Goal: Check status: Check status

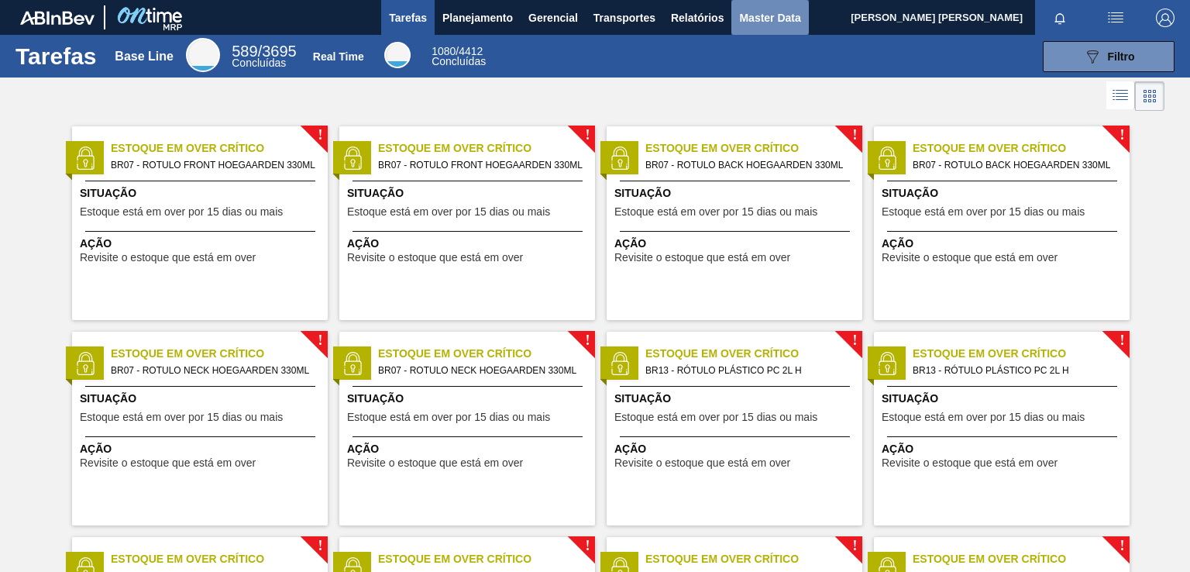
click at [782, 15] on span "Master Data" at bounding box center [769, 18] width 61 height 19
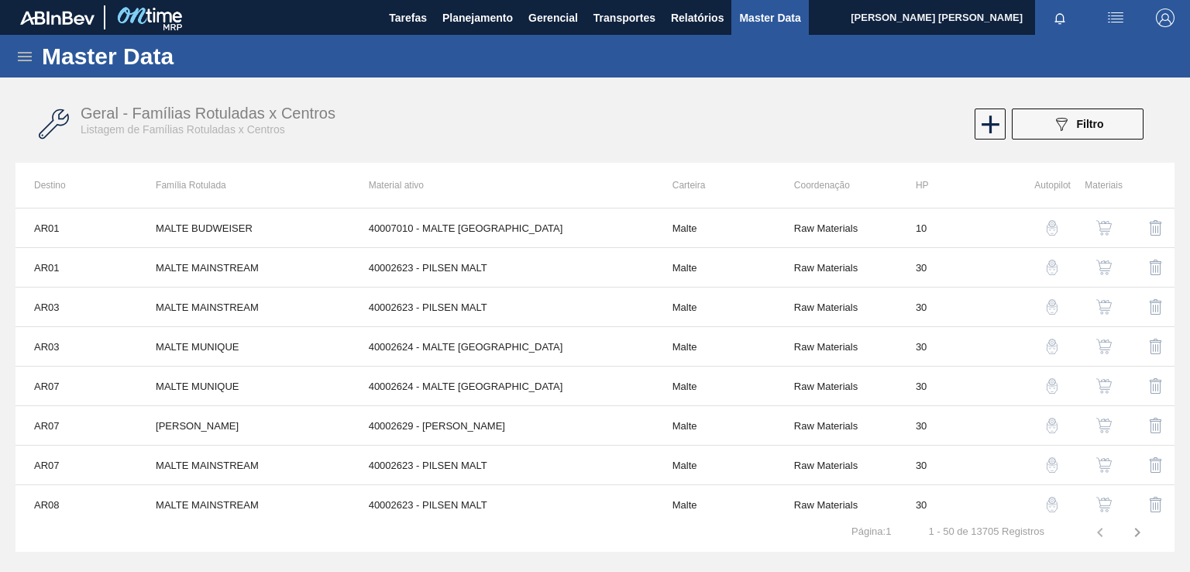
click at [32, 57] on icon at bounding box center [24, 56] width 19 height 19
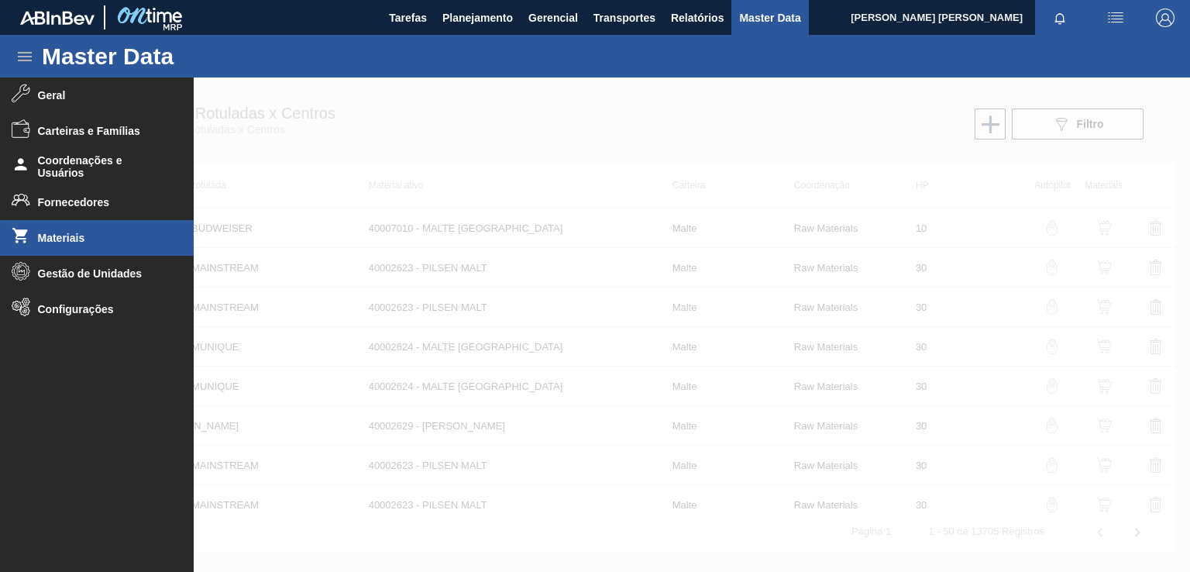
click at [57, 237] on span "Materiais" at bounding box center [102, 238] width 128 height 12
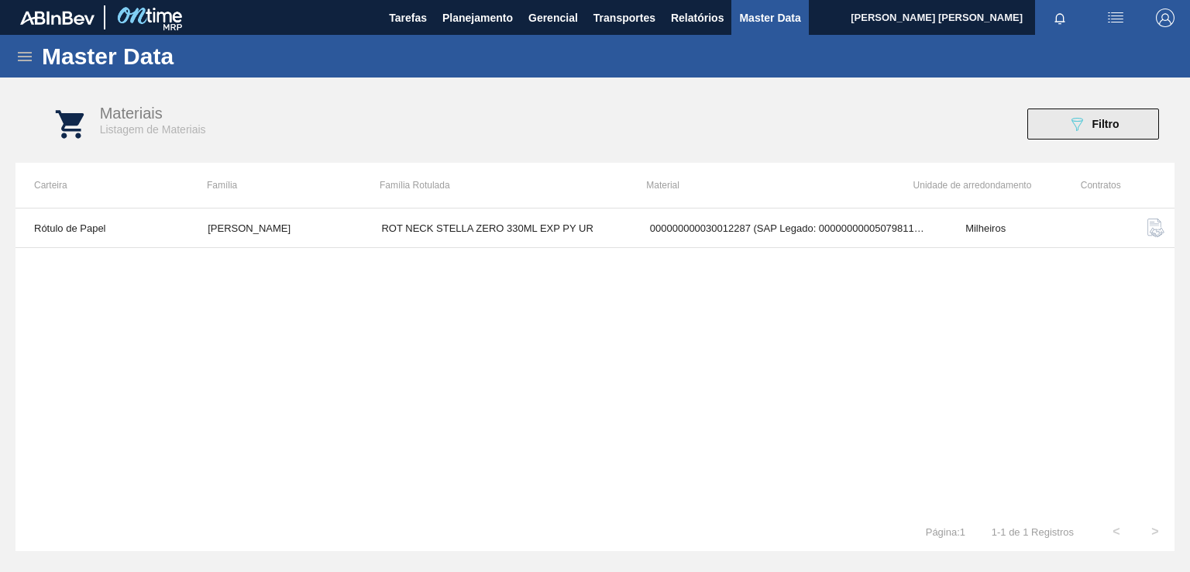
click at [1116, 131] on div "089F7B8B-B2A5-4AFE-B5C0-19BA573D28AC Filtro" at bounding box center [1093, 124] width 52 height 19
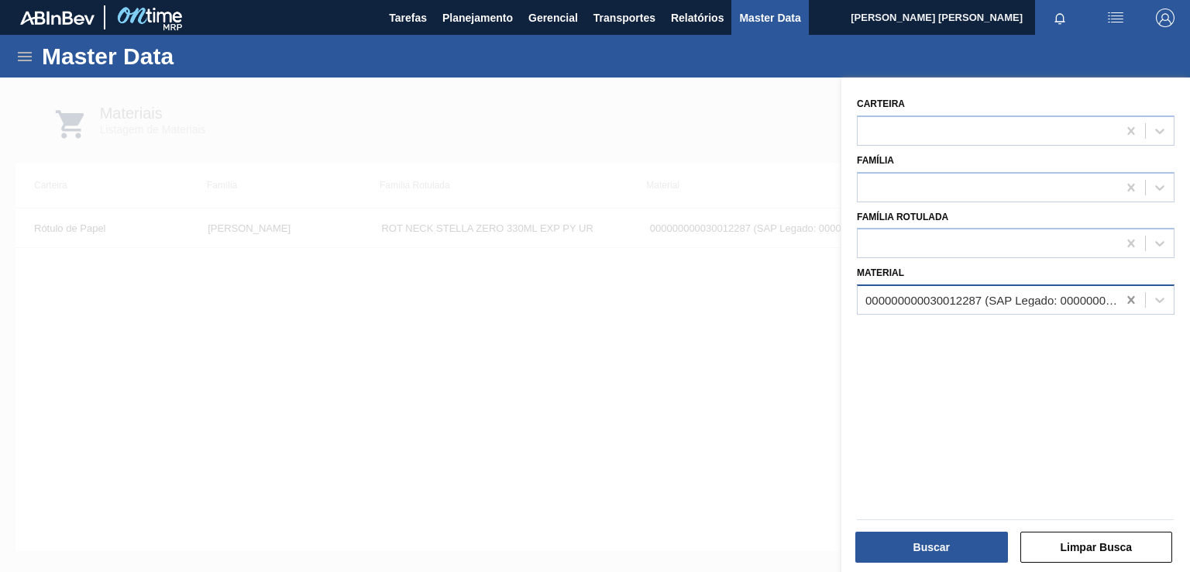
click at [1127, 297] on icon at bounding box center [1130, 299] width 15 height 15
paste input "30012281"
type input "30012281"
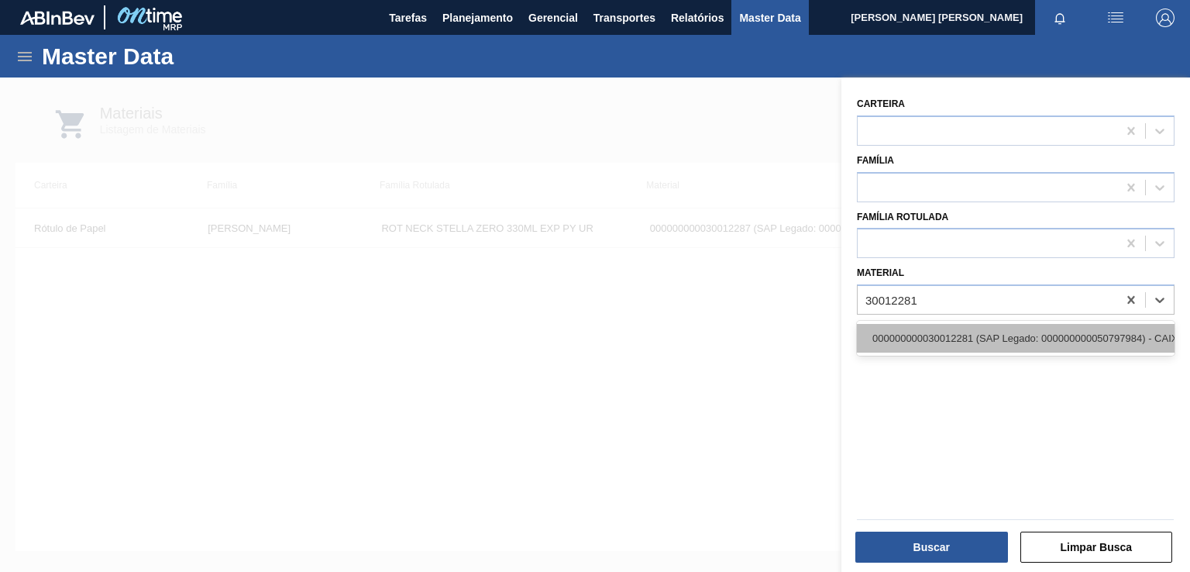
click at [1008, 338] on div "000000000030012281 (SAP Legado: 000000000050797984) - CAIXA CARTAO STELLA ZERO …" at bounding box center [1016, 338] width 318 height 29
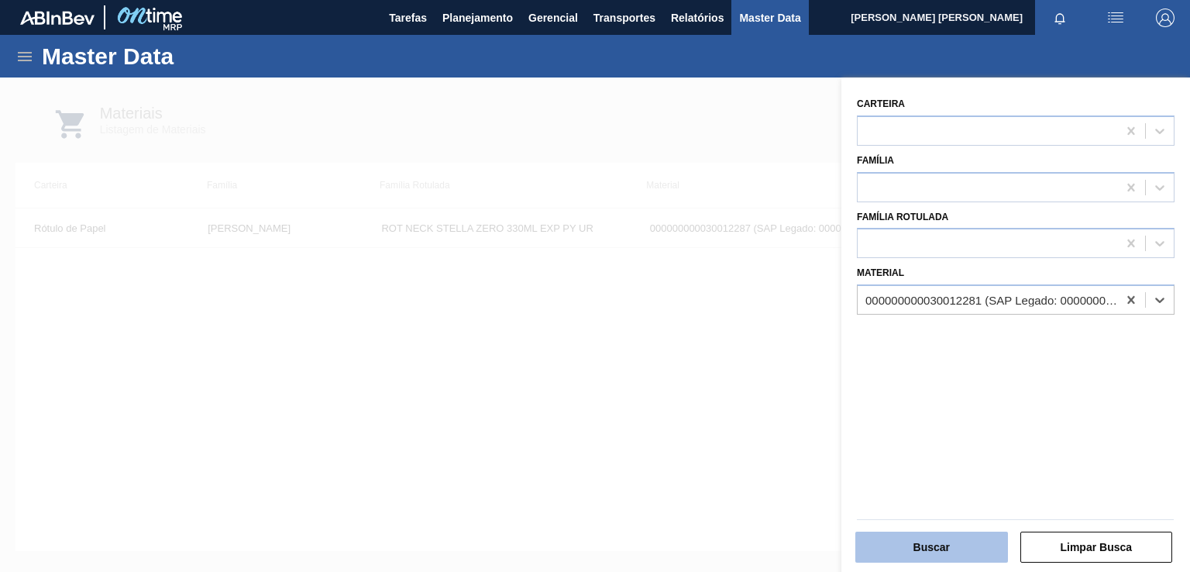
click at [951, 537] on button "Buscar" at bounding box center [931, 546] width 153 height 31
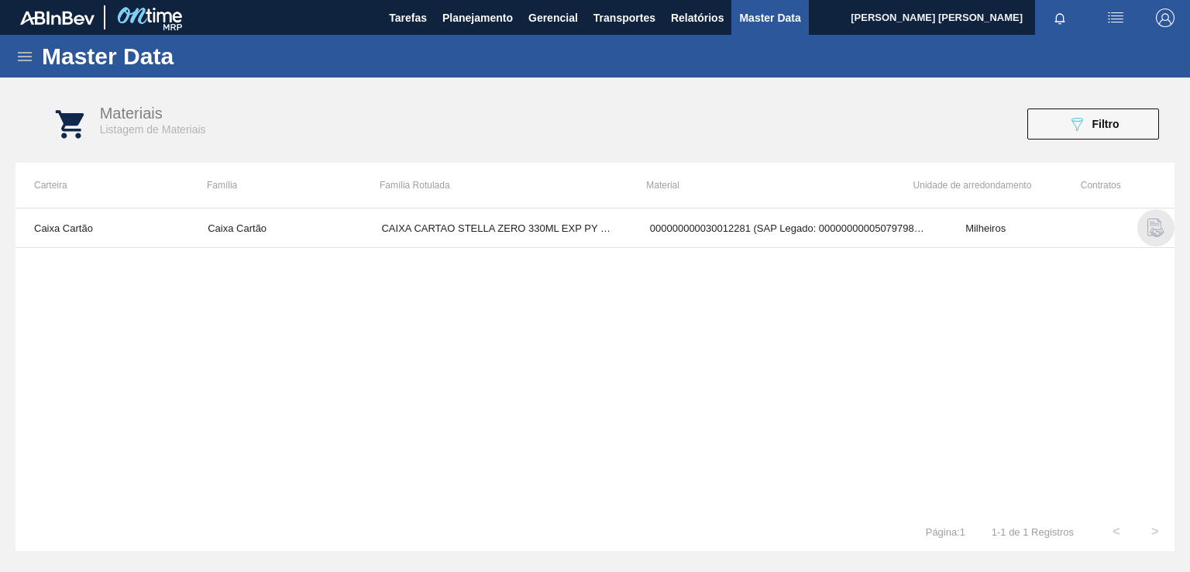
click at [1152, 229] on img "button" at bounding box center [1155, 227] width 19 height 19
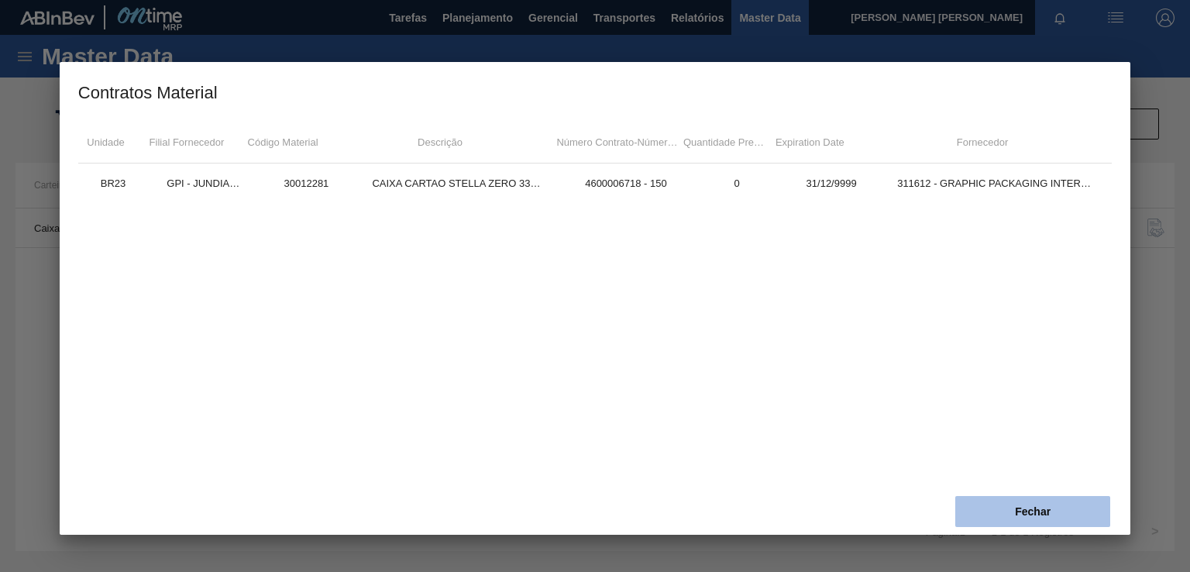
click at [1052, 503] on button "Fechar" at bounding box center [1032, 511] width 155 height 31
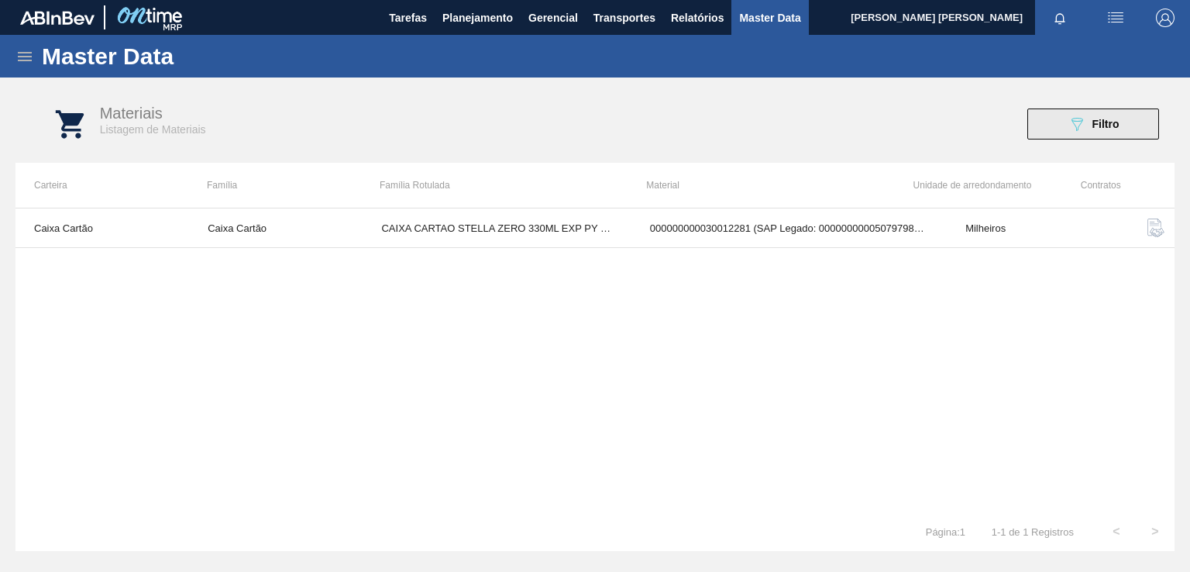
click at [1086, 115] on div "089F7B8B-B2A5-4AFE-B5C0-19BA573D28AC Filtro" at bounding box center [1093, 124] width 52 height 19
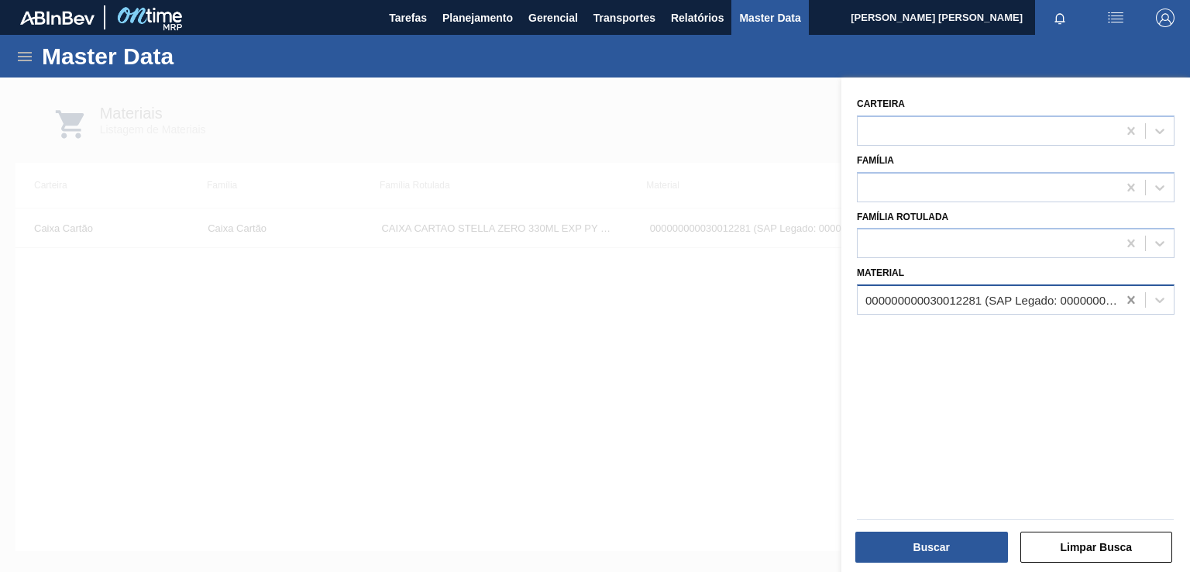
click at [1133, 299] on icon at bounding box center [1130, 299] width 15 height 15
paste input "50812268"
type input "50812268"
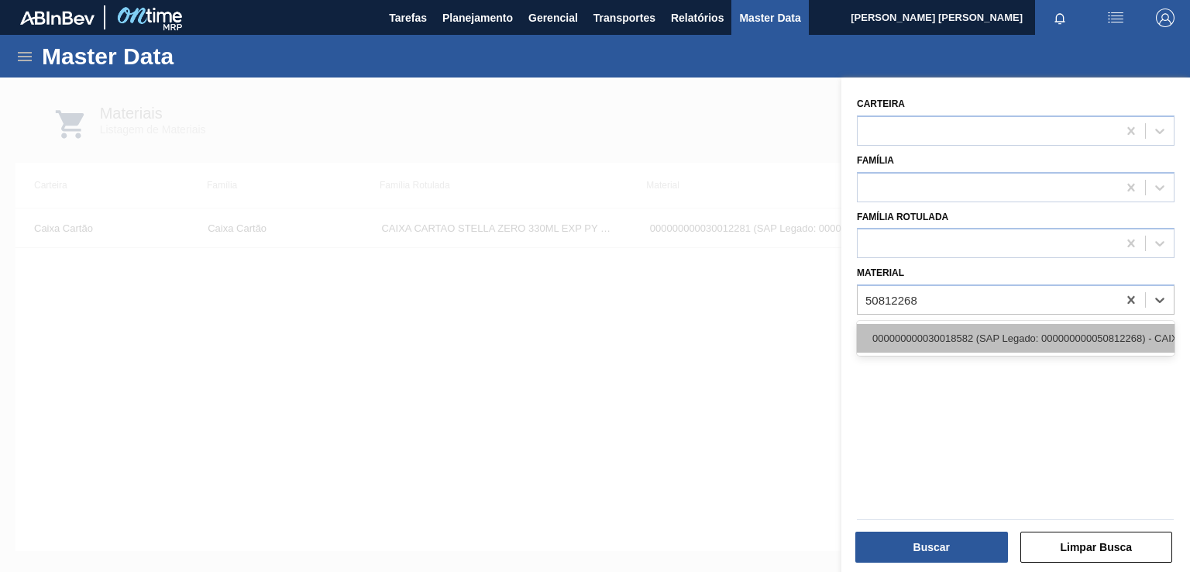
click at [1019, 338] on div "000000000030018582 (SAP Legado: 000000000050812268) - CAIXA CARTAO STELLA 330ML…" at bounding box center [1016, 338] width 318 height 29
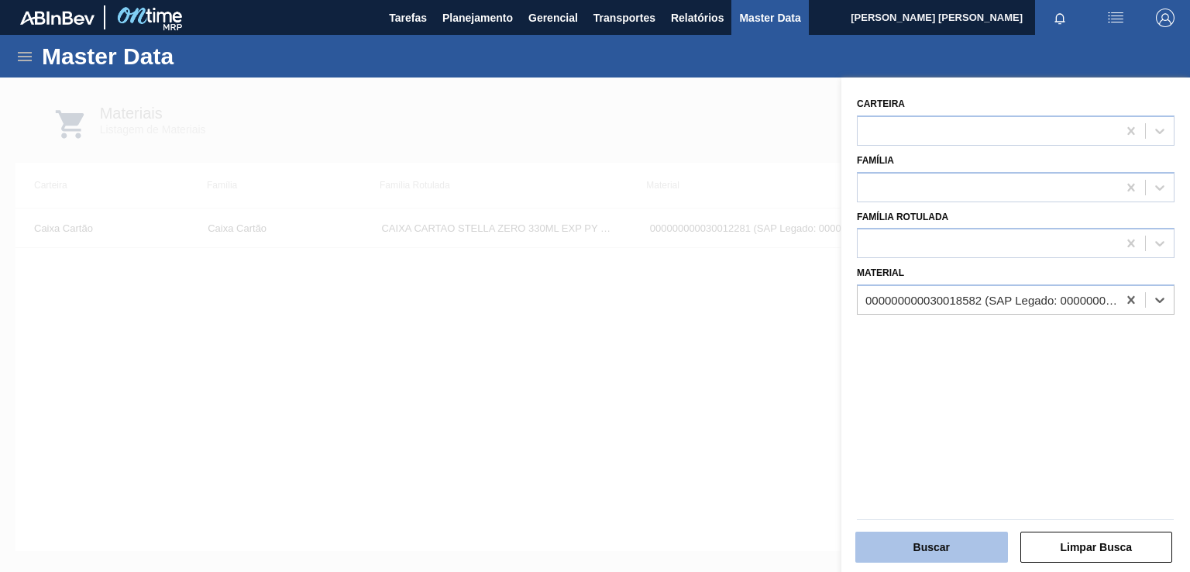
click at [953, 551] on button "Buscar" at bounding box center [931, 546] width 153 height 31
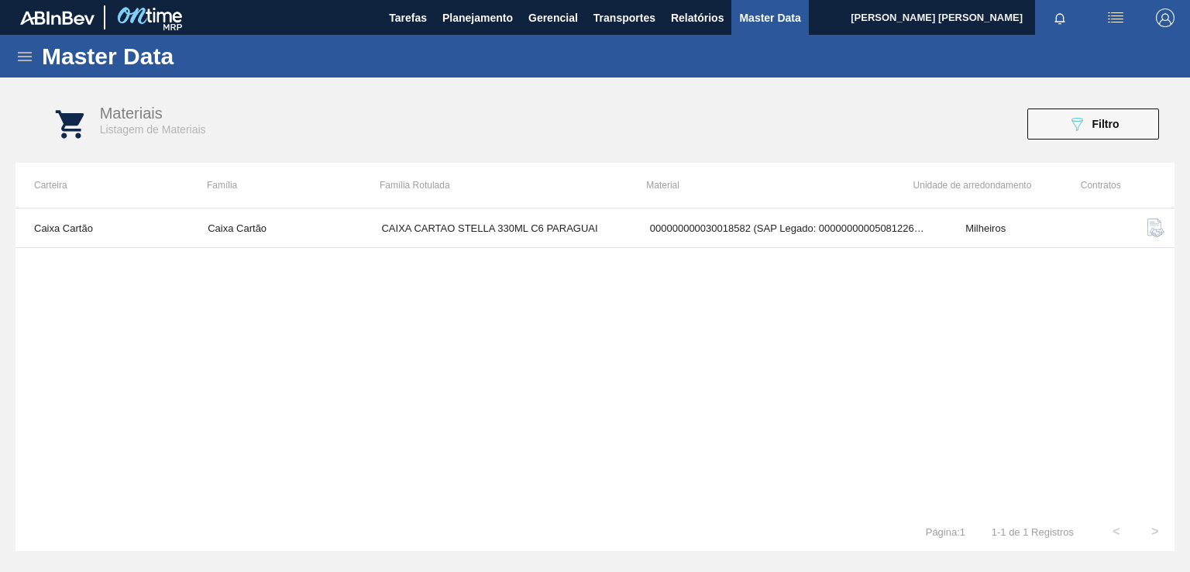
click at [1151, 221] on img "button" at bounding box center [1155, 227] width 19 height 19
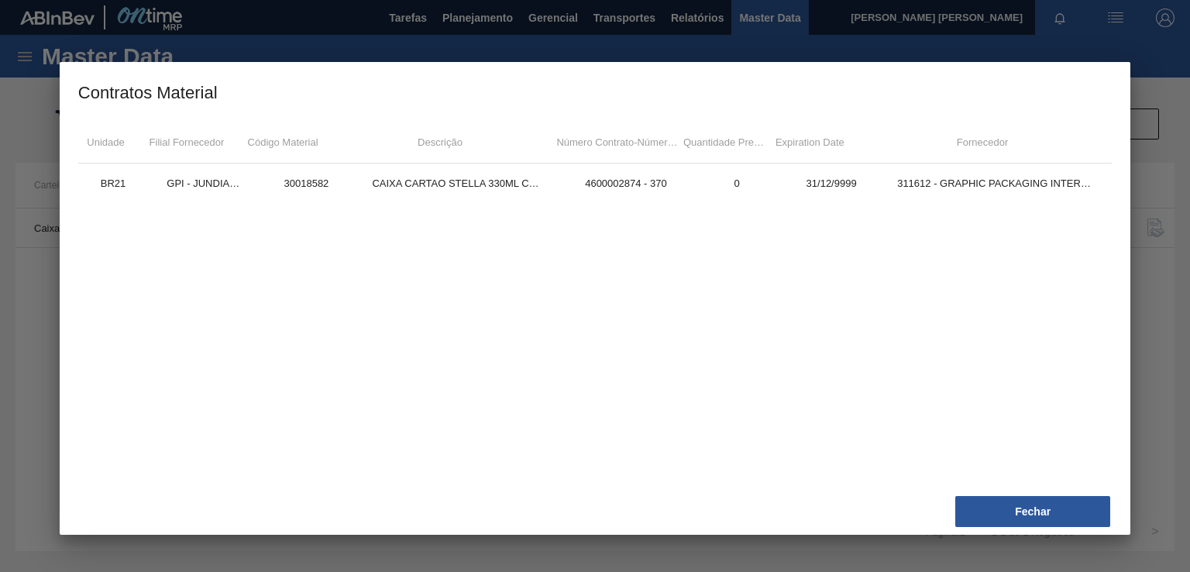
drag, startPoint x: 1019, startPoint y: 514, endPoint x: 1082, endPoint y: 338, distance: 186.7
click at [1019, 513] on button "Fechar" at bounding box center [1032, 511] width 155 height 31
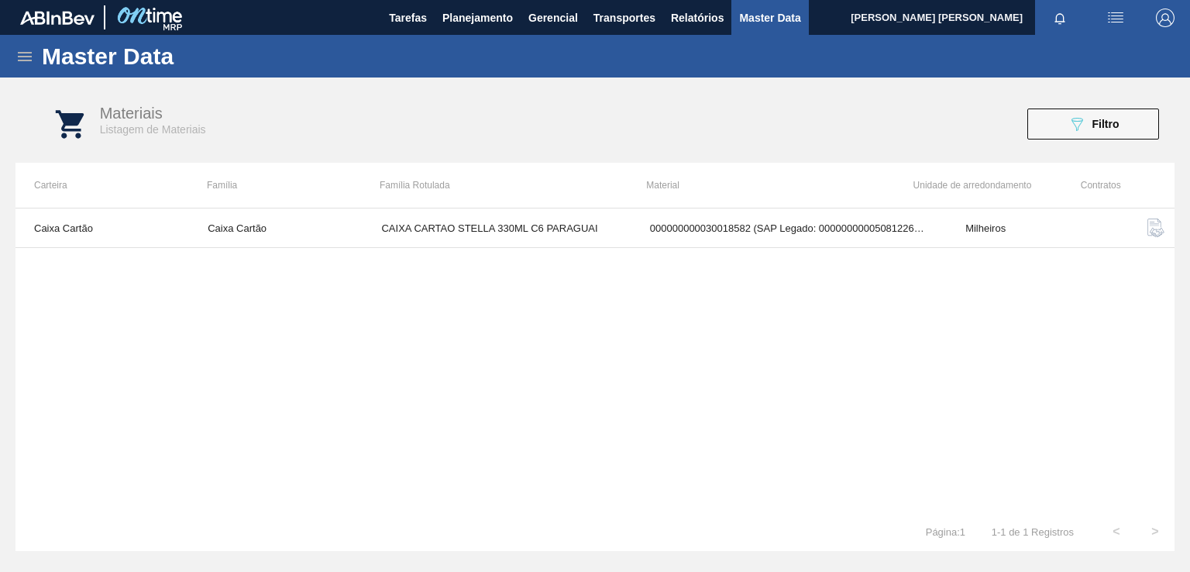
click at [1135, 112] on button "089F7B8B-B2A5-4AFE-B5C0-19BA573D28AC Filtro" at bounding box center [1093, 123] width 132 height 31
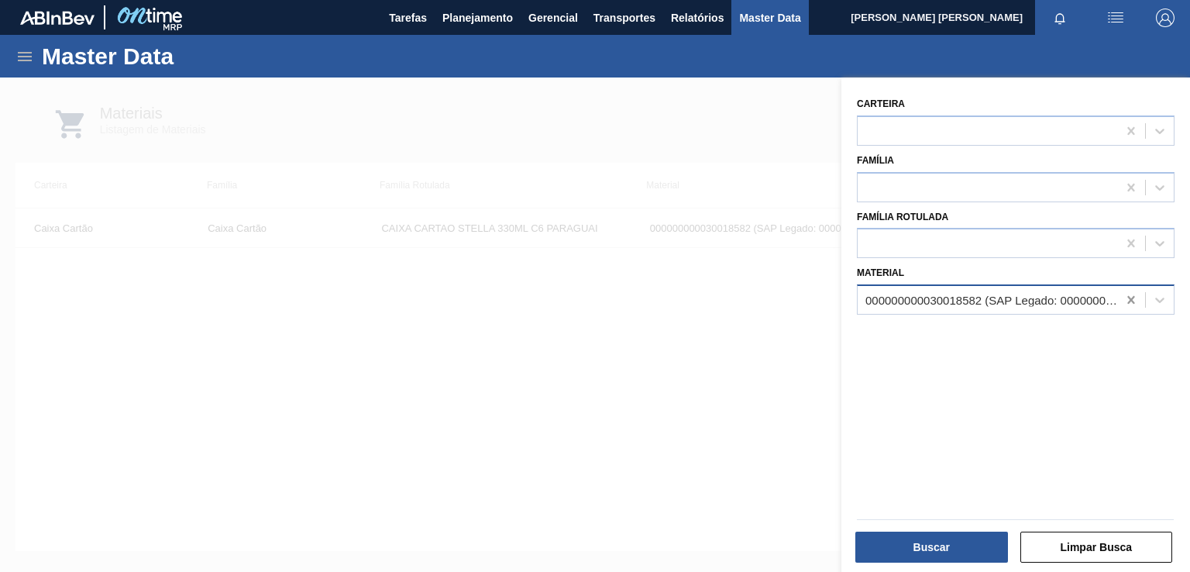
click at [1127, 300] on icon at bounding box center [1130, 300] width 7 height 8
paste input "30018253"
type input "30018253"
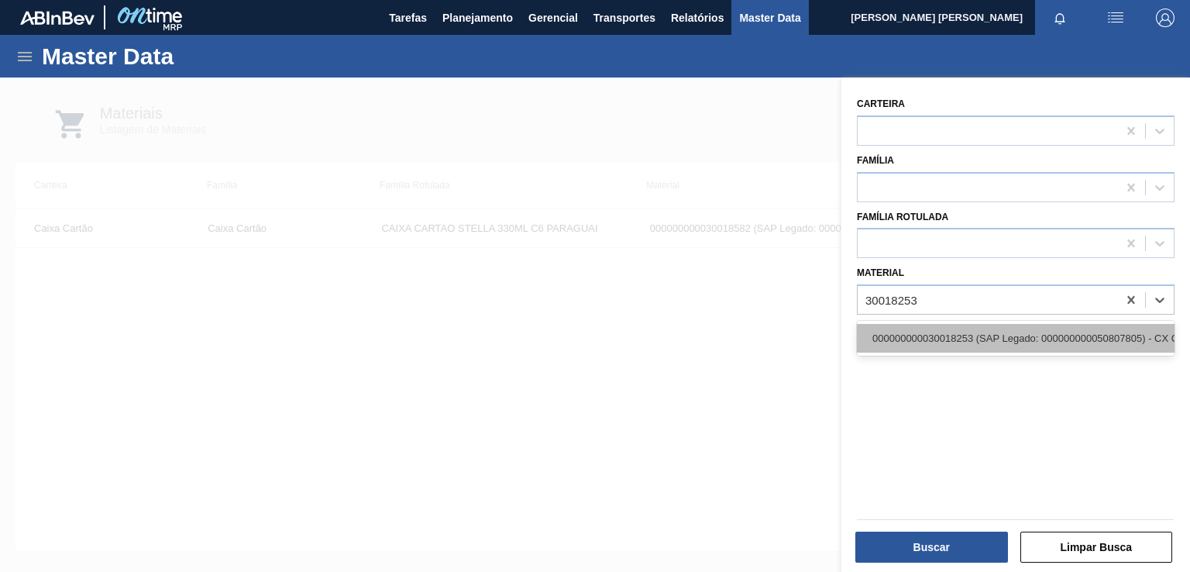
click at [994, 335] on div "000000000030018253 (SAP Legado: 000000000050807805) - CX CART BUD ZERO 330 C6 S…" at bounding box center [1016, 338] width 318 height 29
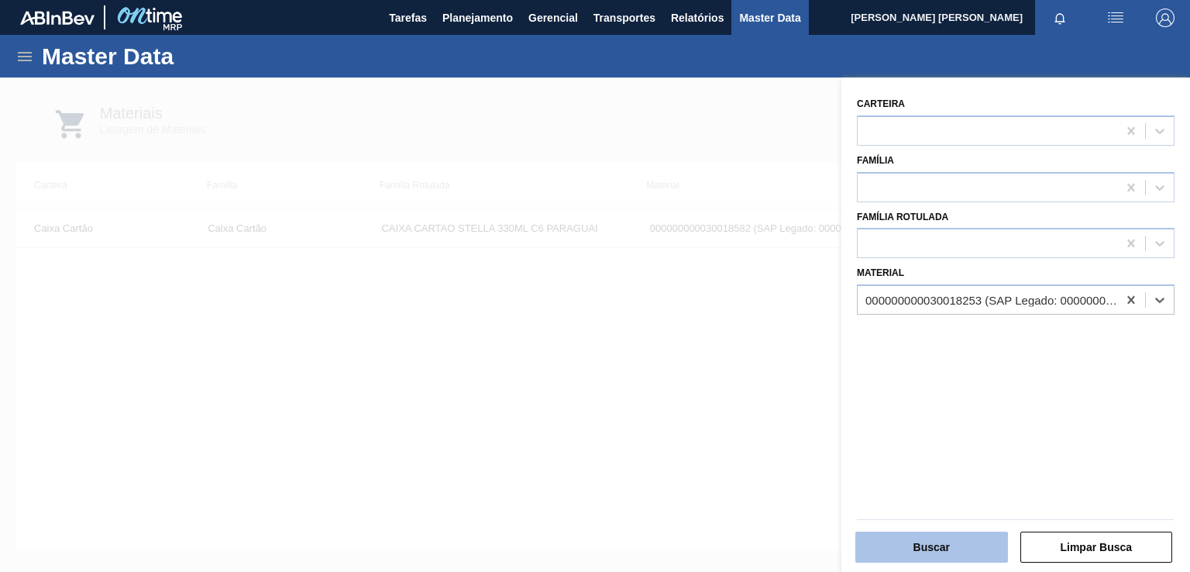
click at [963, 541] on button "Buscar" at bounding box center [931, 546] width 153 height 31
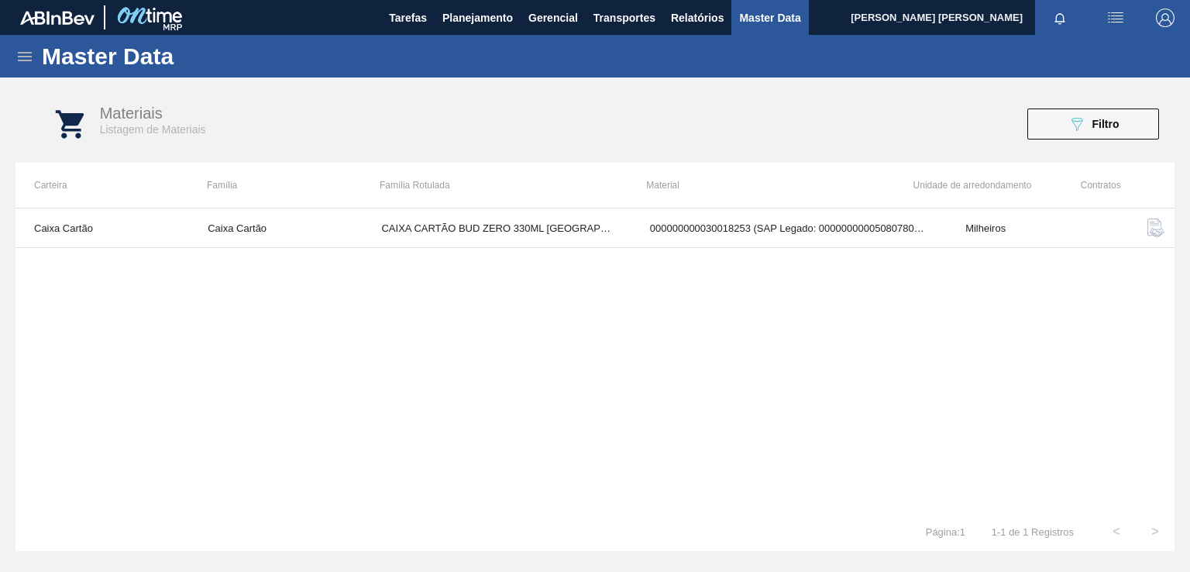
click at [1152, 228] on img "button" at bounding box center [1155, 227] width 19 height 19
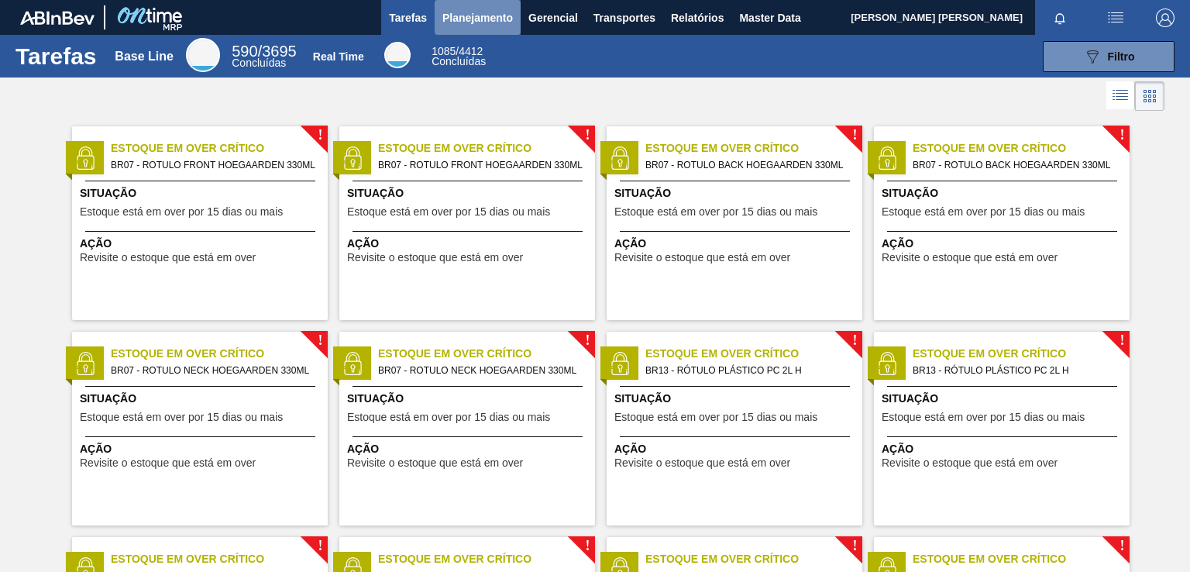
click at [505, 9] on span "Planejamento" at bounding box center [477, 18] width 70 height 19
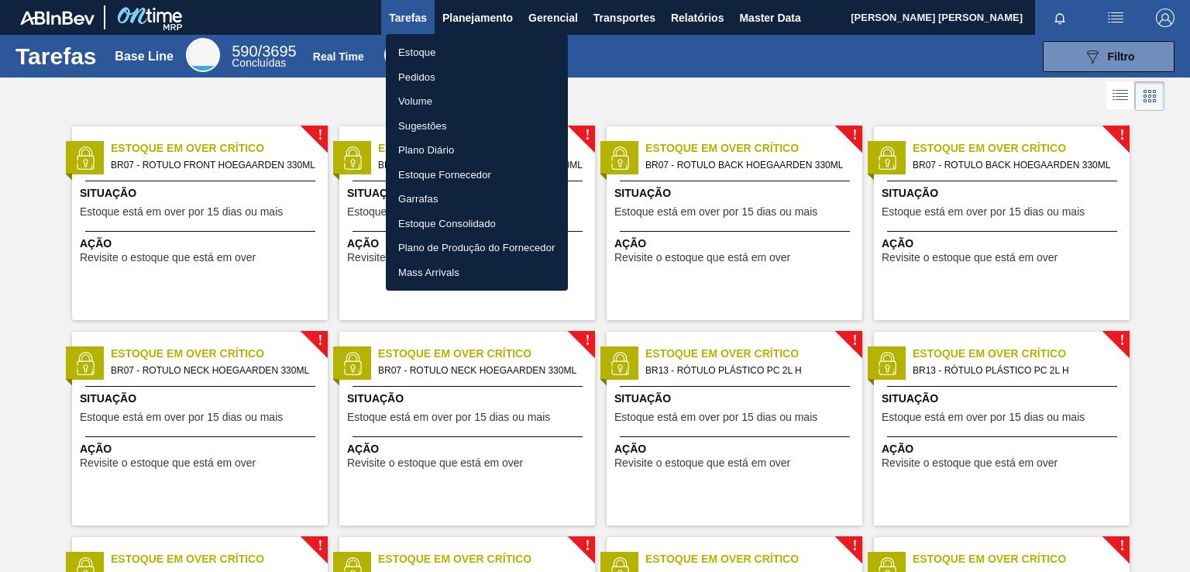
click at [424, 74] on li "Pedidos" at bounding box center [477, 77] width 182 height 25
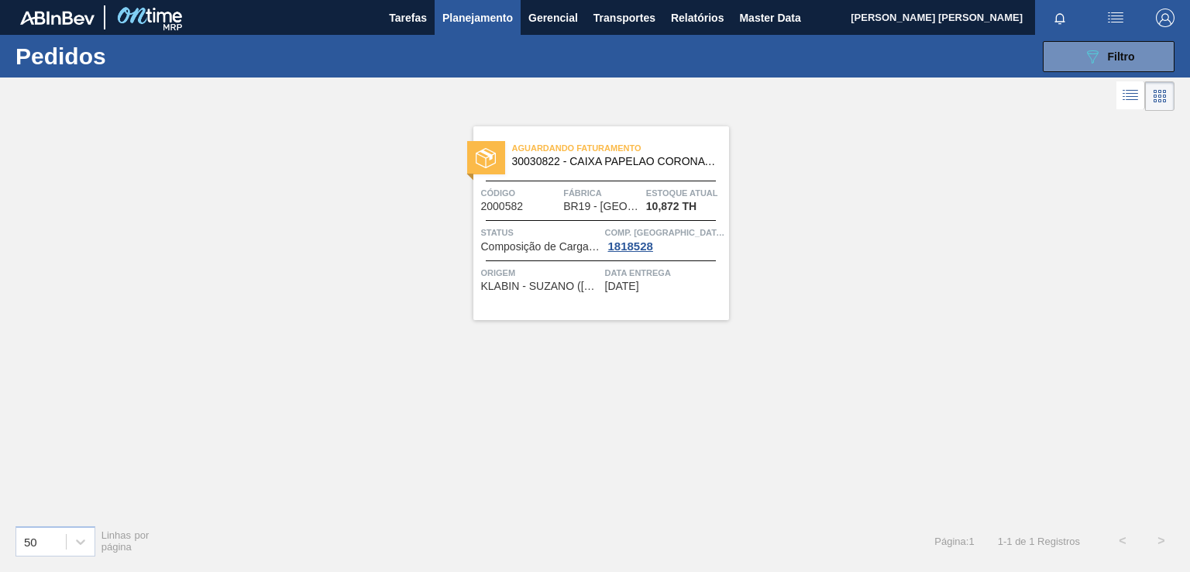
drag, startPoint x: 1140, startPoint y: 50, endPoint x: 1120, endPoint y: 118, distance: 71.1
click at [1140, 50] on button "089F7B8B-B2A5-4AFE-B5C0-19BA573D28AC Filtro" at bounding box center [1108, 56] width 132 height 31
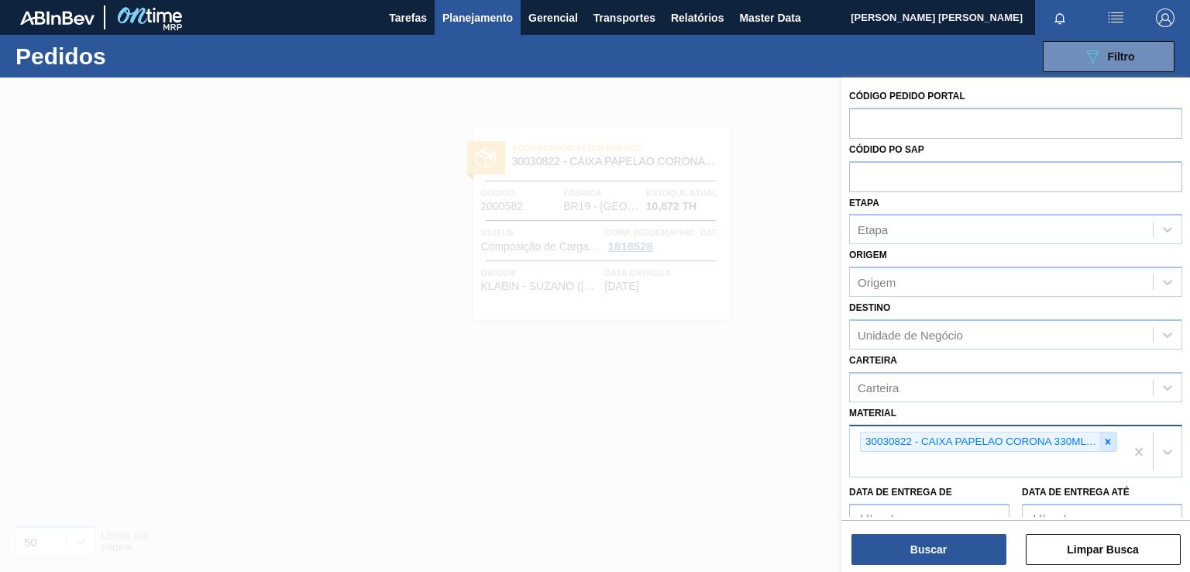
click at [1105, 438] on icon at bounding box center [1107, 440] width 5 height 5
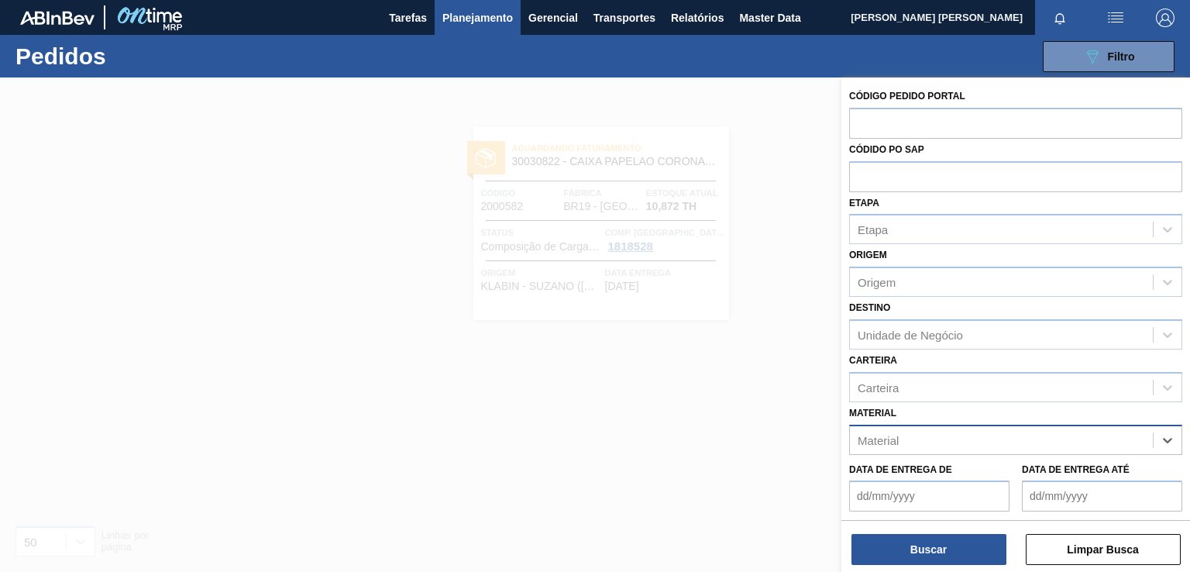
paste input "30018579"
type input "30018579"
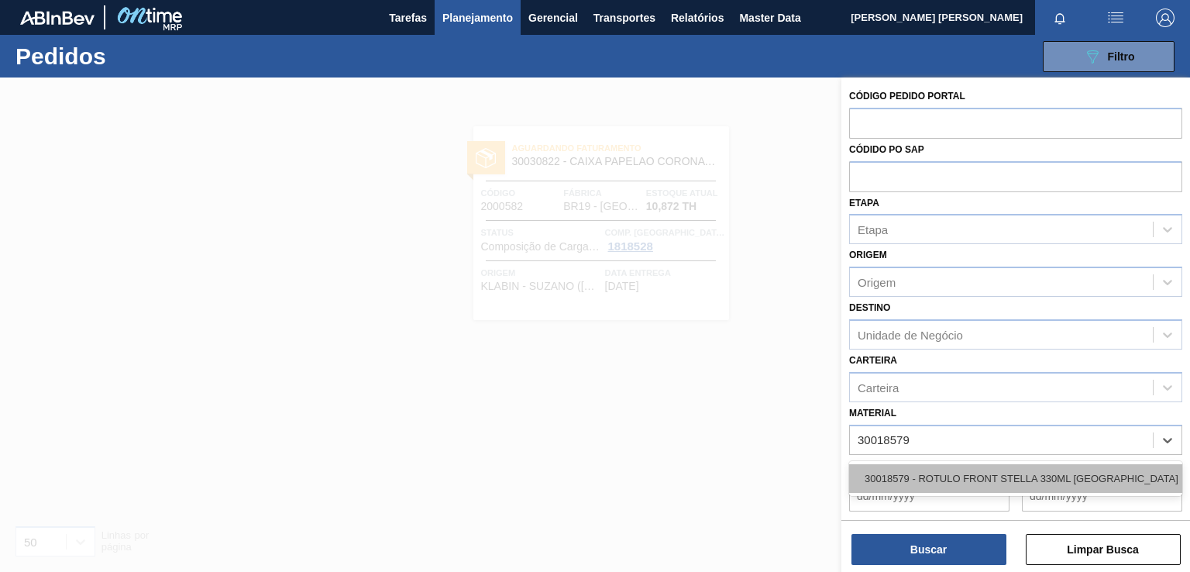
click at [982, 470] on div "30018579 - ROTULO FRONT STELLA 330ML PARAGUAI" at bounding box center [1015, 478] width 333 height 29
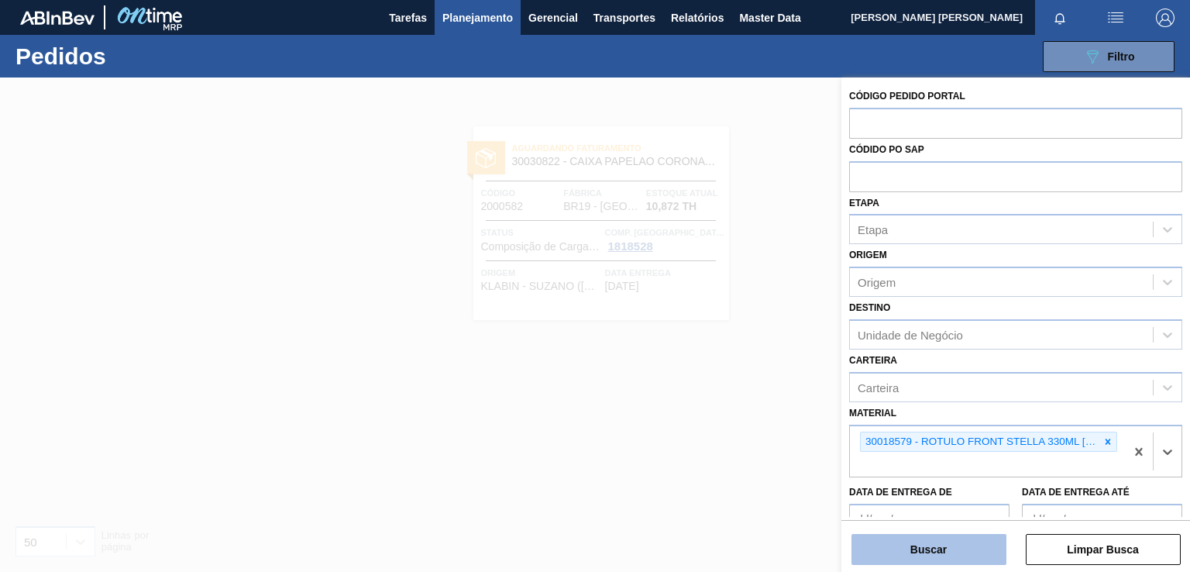
click at [930, 553] on button "Buscar" at bounding box center [928, 549] width 155 height 31
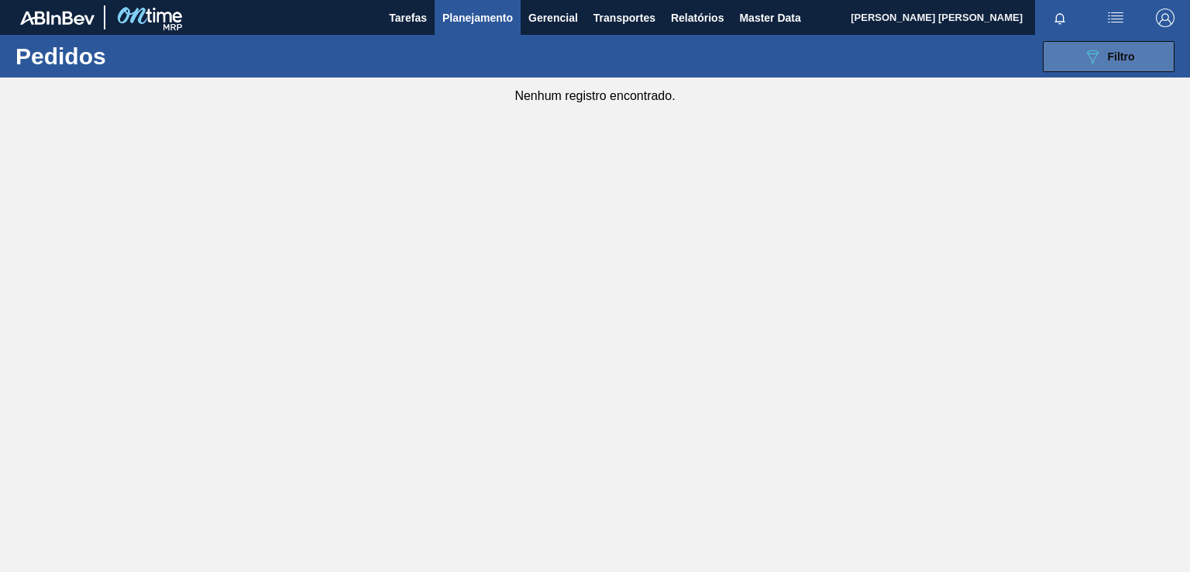
click at [1100, 64] on div "089F7B8B-B2A5-4AFE-B5C0-19BA573D28AC Filtro" at bounding box center [1109, 56] width 52 height 19
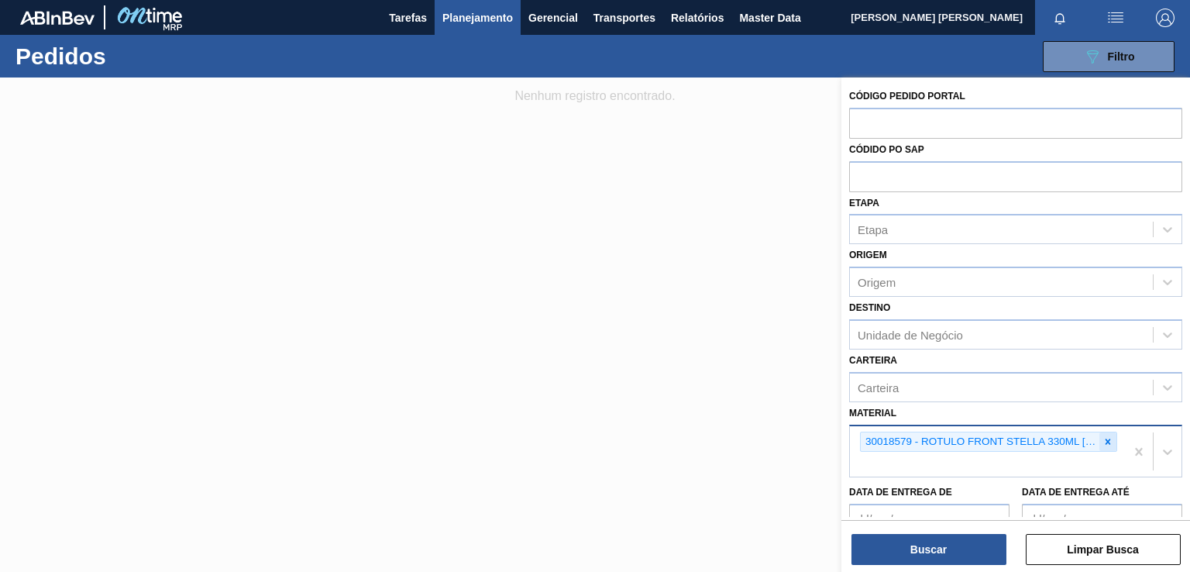
click at [1104, 438] on icon at bounding box center [1107, 441] width 11 height 11
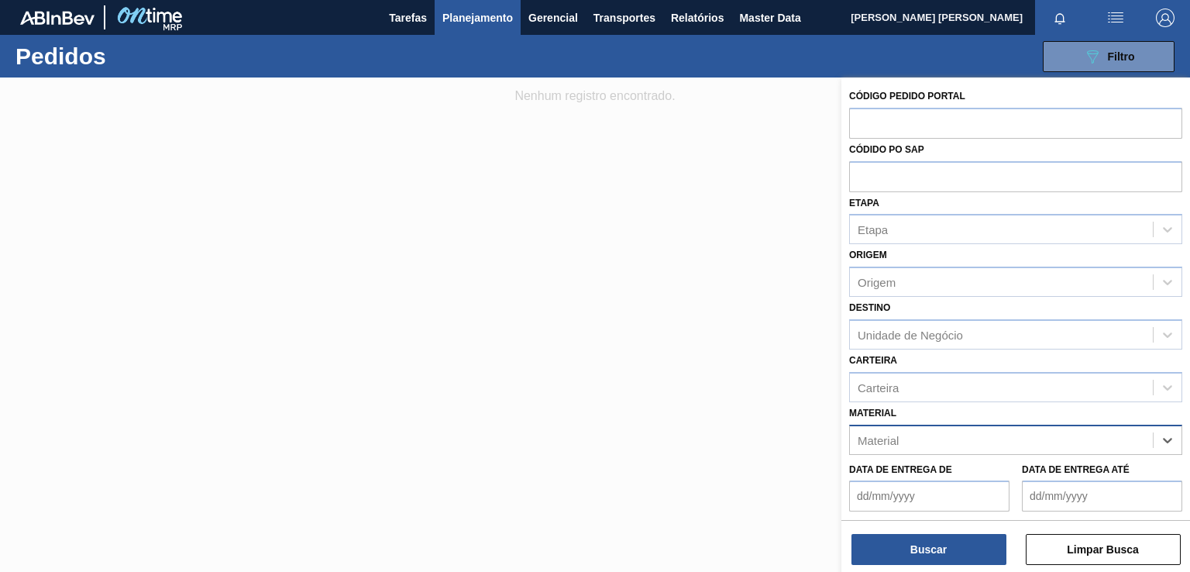
paste input "30018578"
type input "30018578"
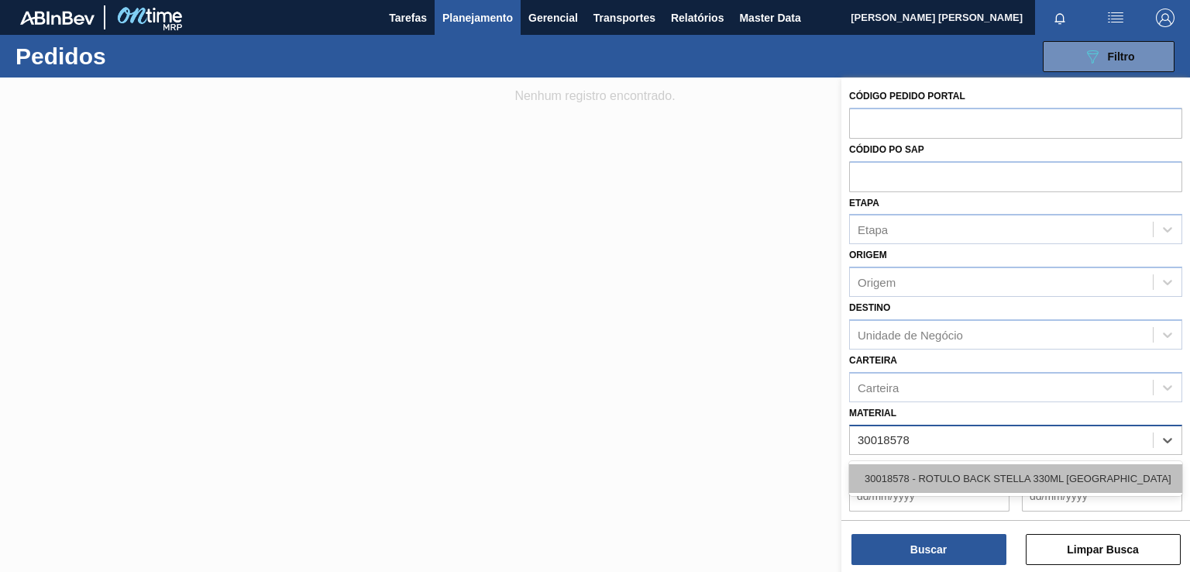
click at [956, 475] on div "30018578 - ROTULO BACK STELLA 330ML PARAGUAI" at bounding box center [1015, 478] width 333 height 29
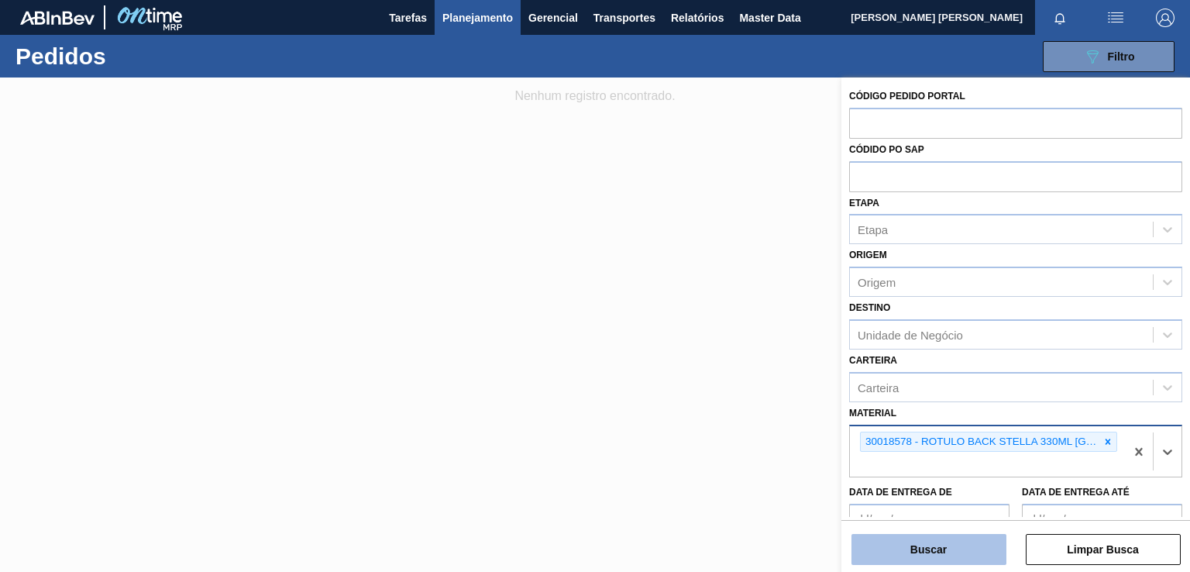
click at [938, 538] on button "Buscar" at bounding box center [928, 549] width 155 height 31
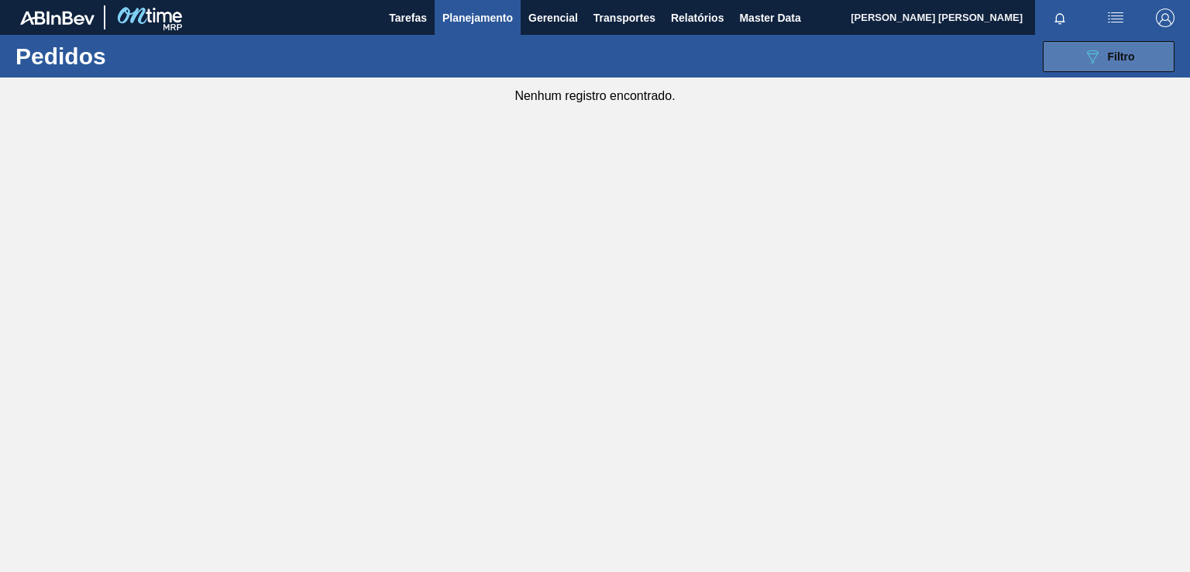
click at [1093, 60] on icon "089F7B8B-B2A5-4AFE-B5C0-19BA573D28AC" at bounding box center [1092, 56] width 19 height 19
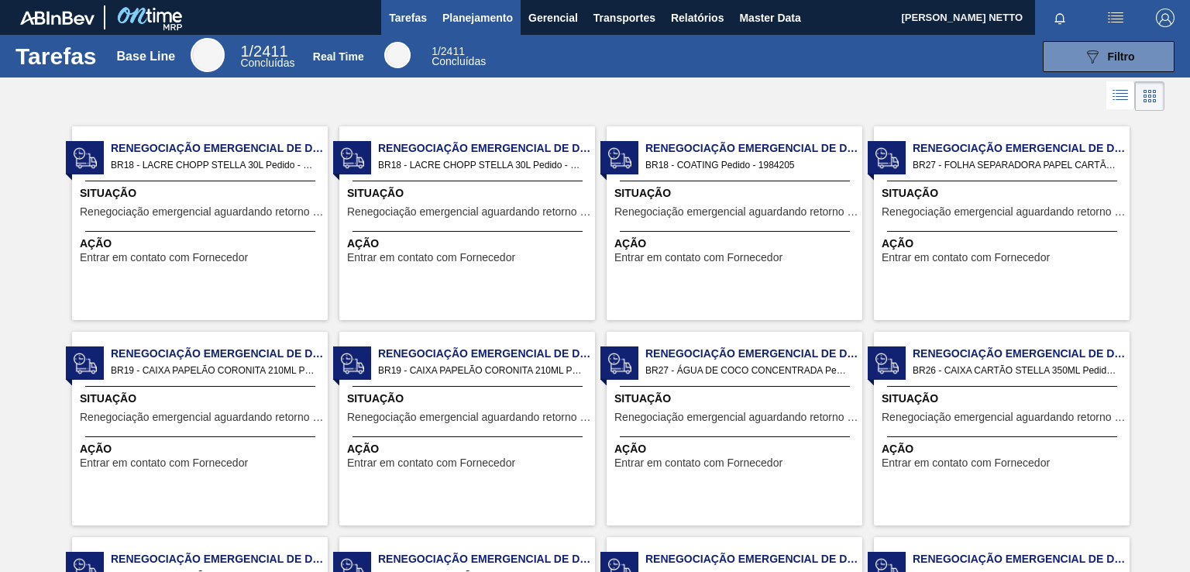
click at [483, 19] on span "Planejamento" at bounding box center [477, 18] width 70 height 19
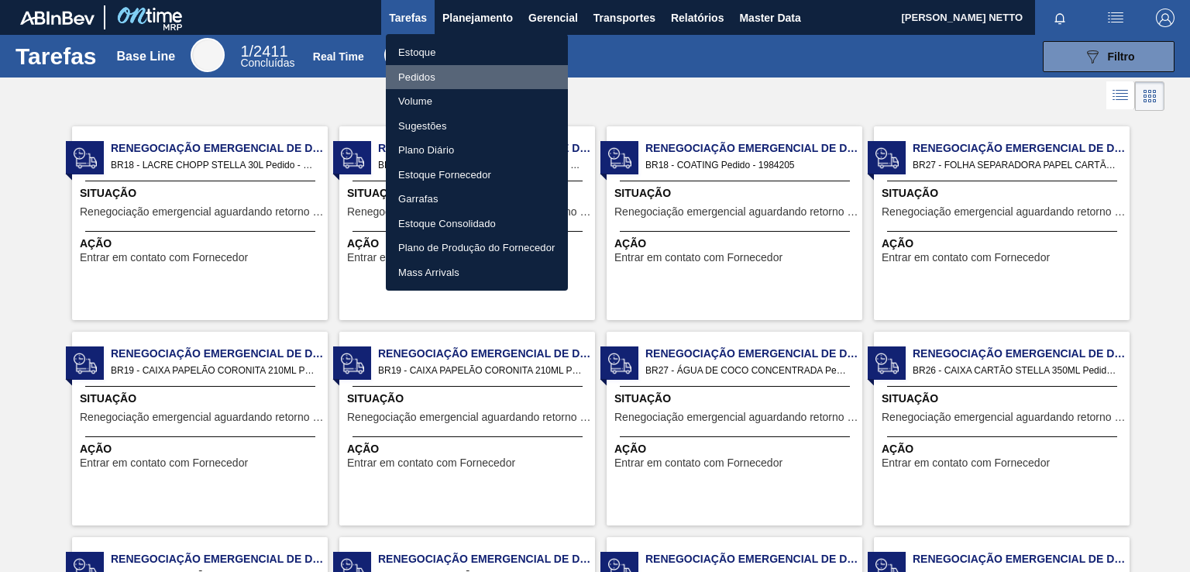
click at [426, 81] on li "Pedidos" at bounding box center [477, 77] width 182 height 25
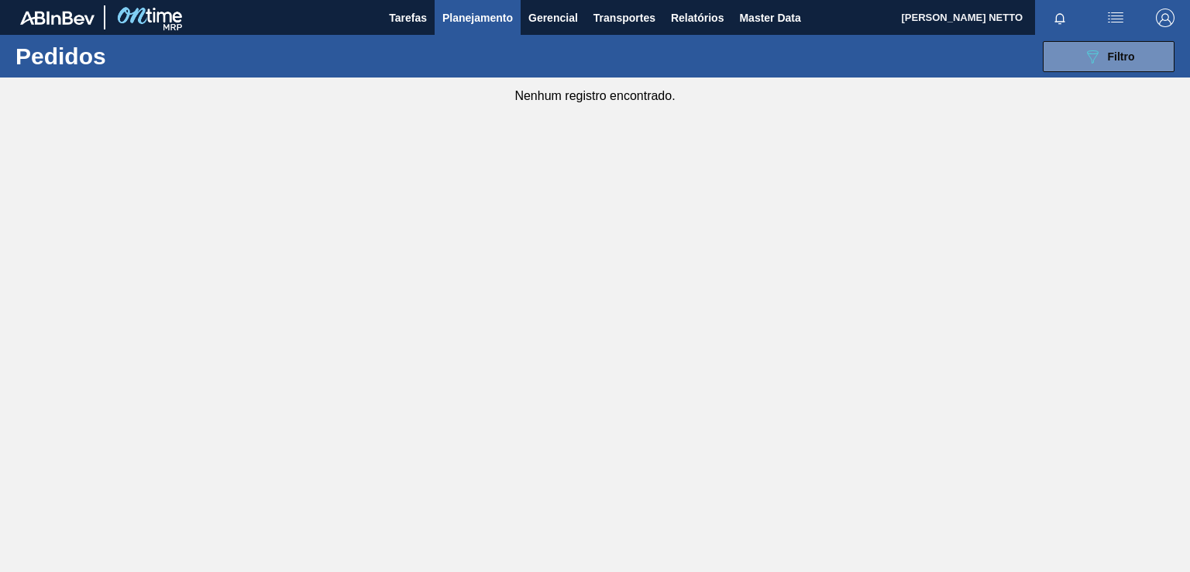
drag, startPoint x: 1100, startPoint y: 57, endPoint x: 1093, endPoint y: 80, distance: 24.0
click at [1100, 57] on icon "089F7B8B-B2A5-4AFE-B5C0-19BA573D28AC" at bounding box center [1092, 56] width 19 height 19
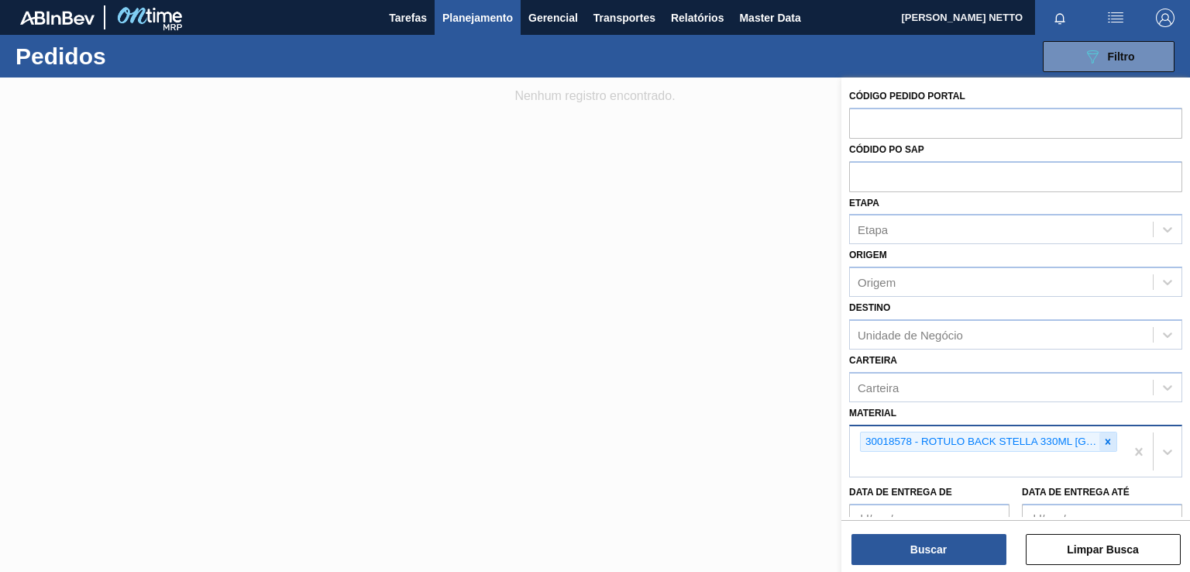
click at [1104, 436] on icon at bounding box center [1107, 441] width 11 height 11
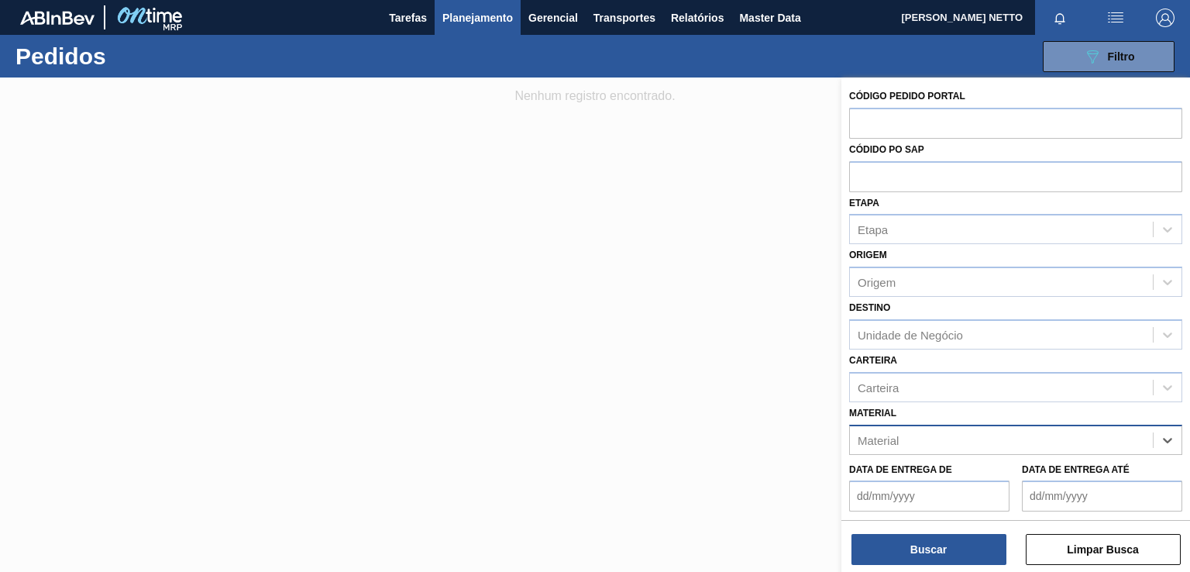
click at [1045, 438] on div "Material" at bounding box center [1001, 439] width 303 height 22
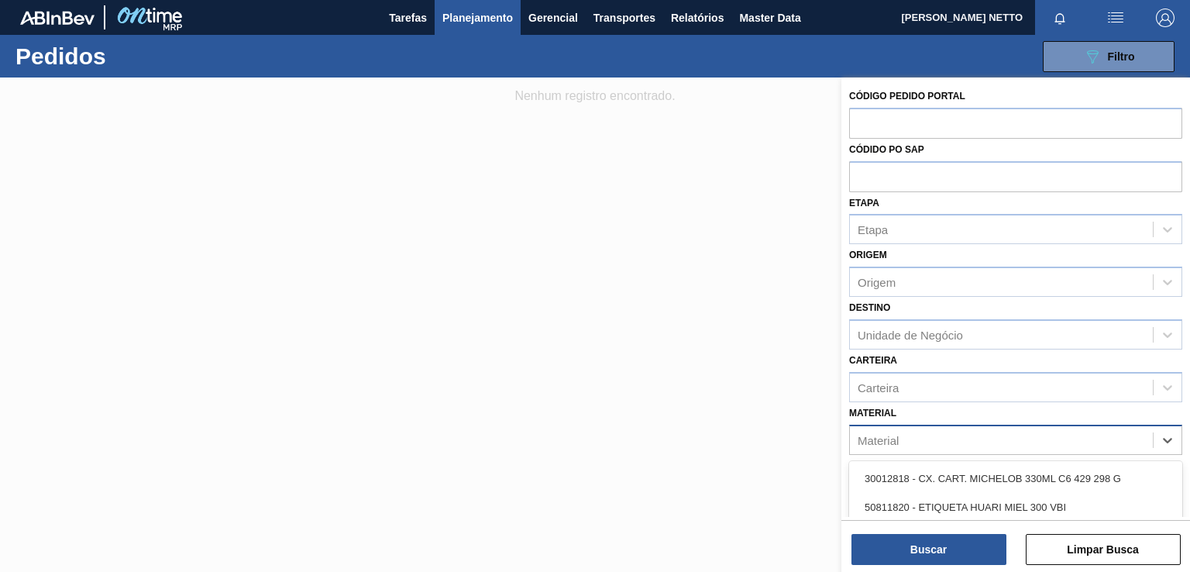
paste input "30029053"
type input "30029053"
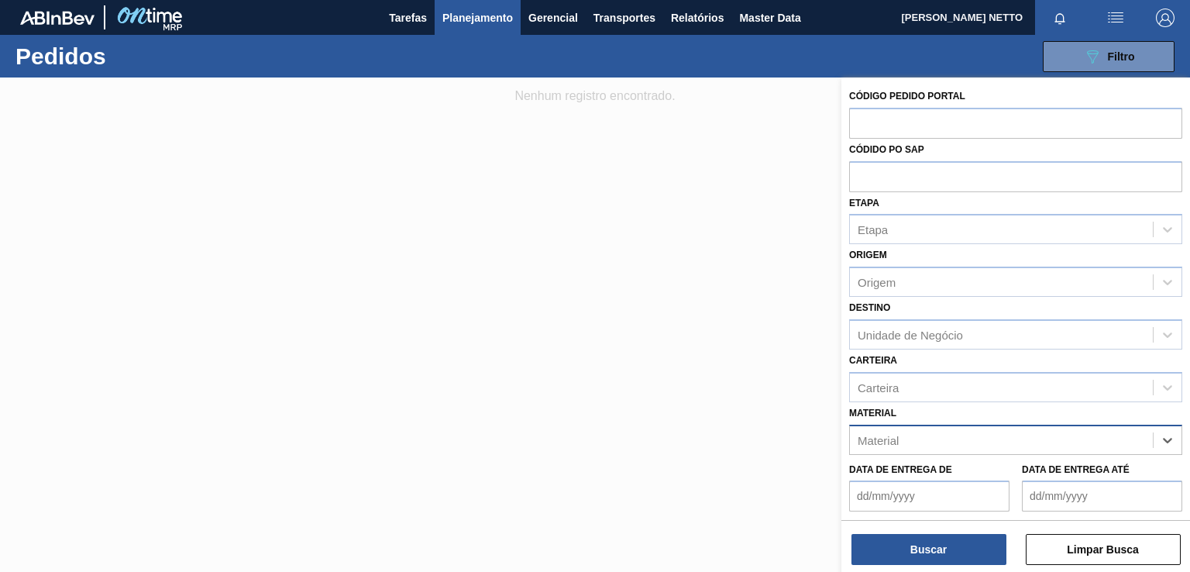
click at [970, 441] on div "Material" at bounding box center [1001, 439] width 303 height 22
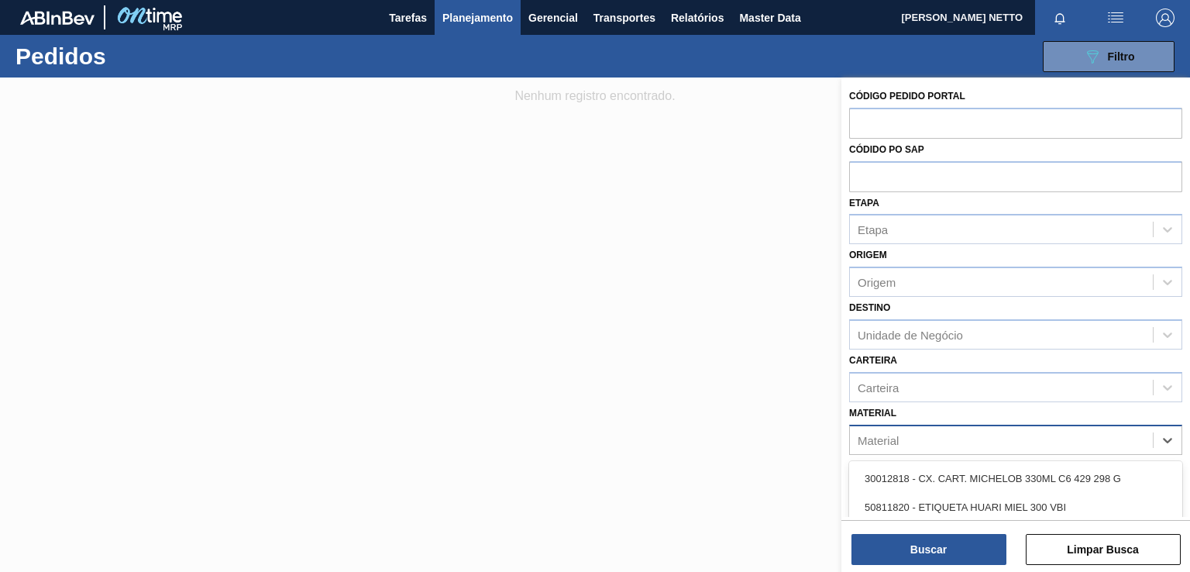
paste input "30029052"
type input "30029052"
click at [945, 469] on div "30029052 - CAIXA CARTAO CORONA 330 C6 PY" at bounding box center [1015, 478] width 333 height 29
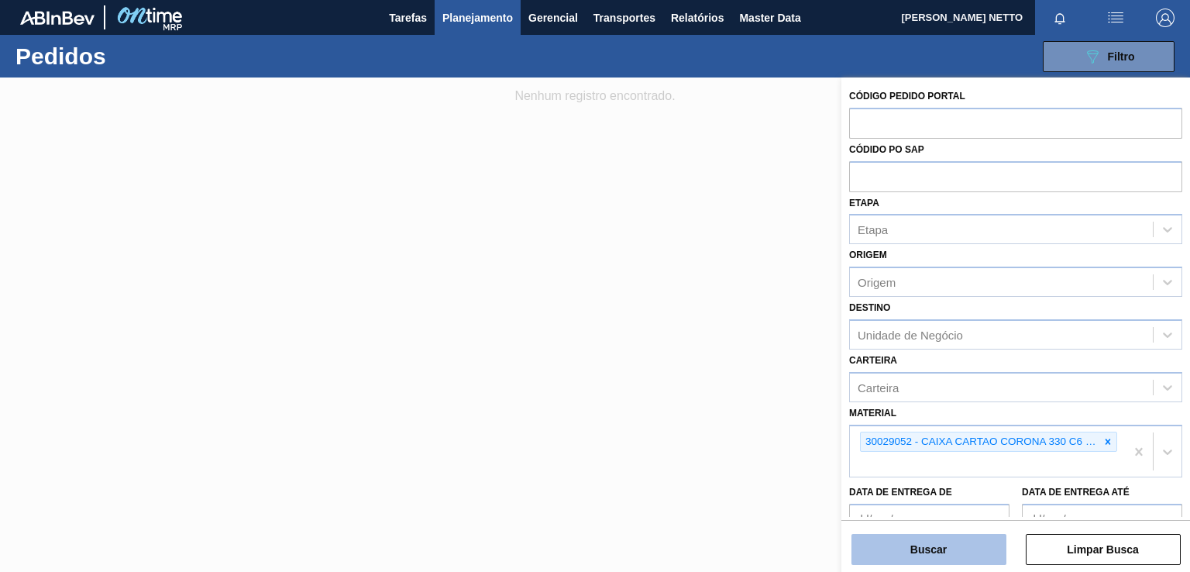
click at [932, 550] on button "Buscar" at bounding box center [928, 549] width 155 height 31
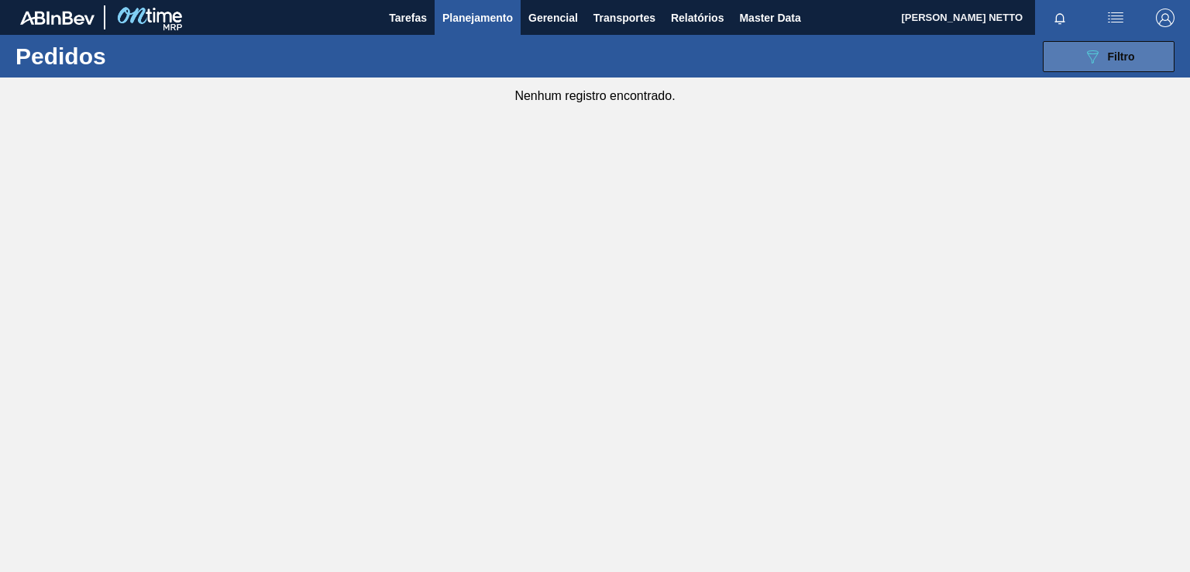
click at [1097, 46] on button "089F7B8B-B2A5-4AFE-B5C0-19BA573D28AC Filtro" at bounding box center [1108, 56] width 132 height 31
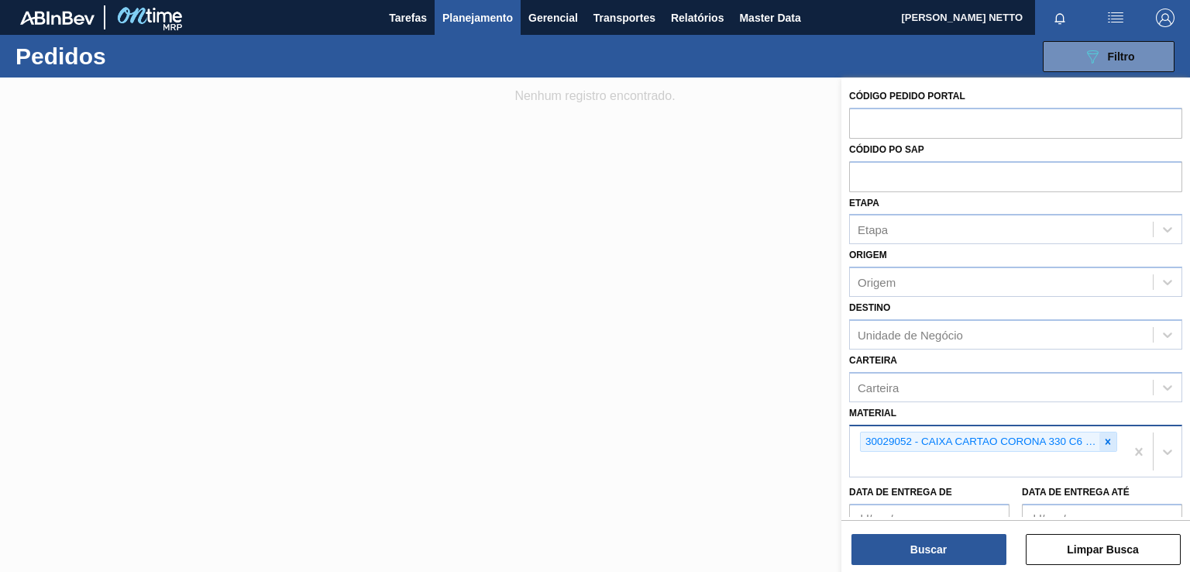
click at [1107, 439] on icon at bounding box center [1107, 441] width 11 height 11
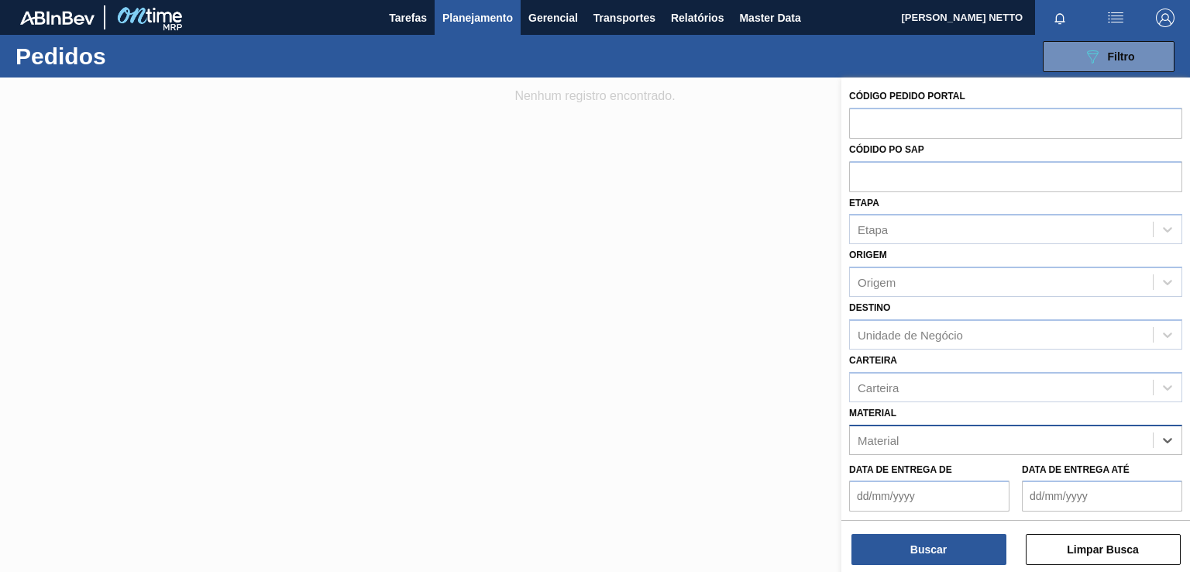
paste input "30029053"
type input "30029053"
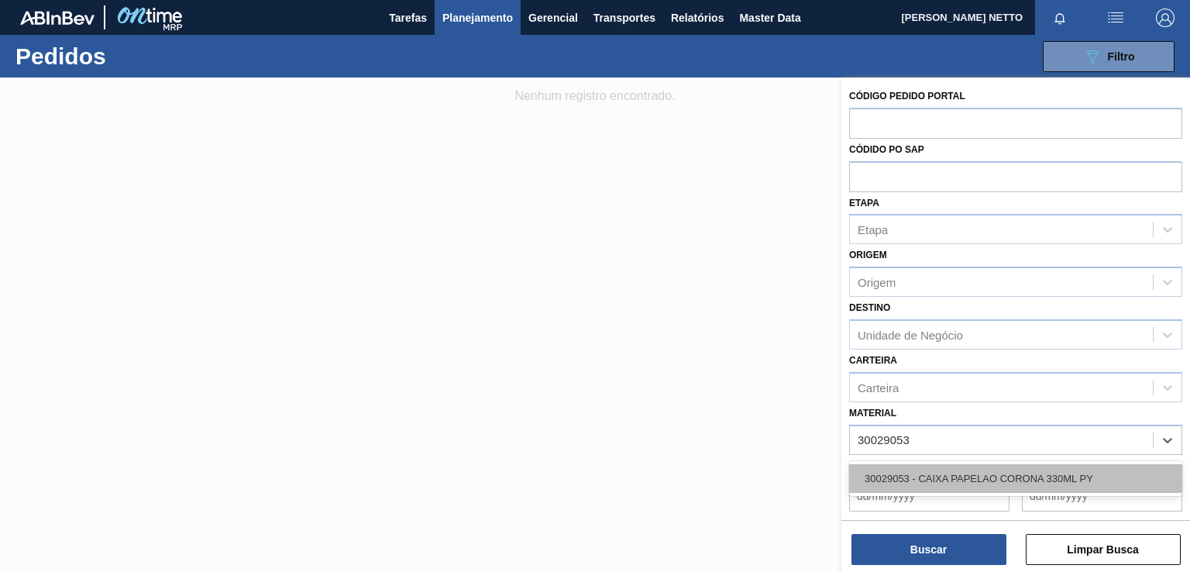
click at [1001, 469] on div "30029053 - CAIXA PAPELAO CORONA 330ML PY" at bounding box center [1015, 478] width 333 height 29
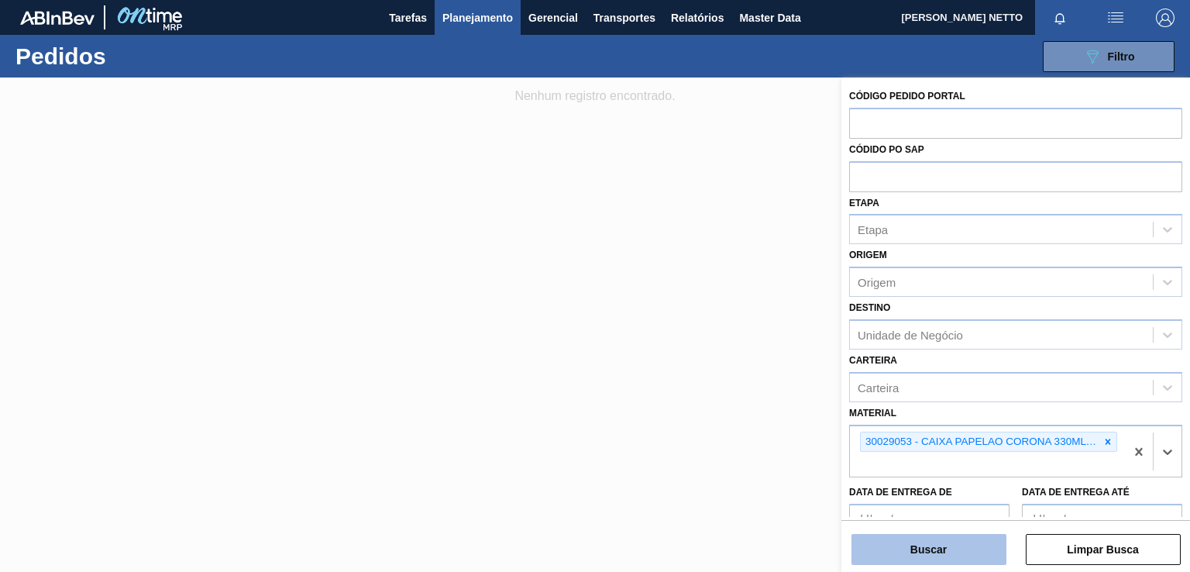
click at [922, 561] on button "Buscar" at bounding box center [928, 549] width 155 height 31
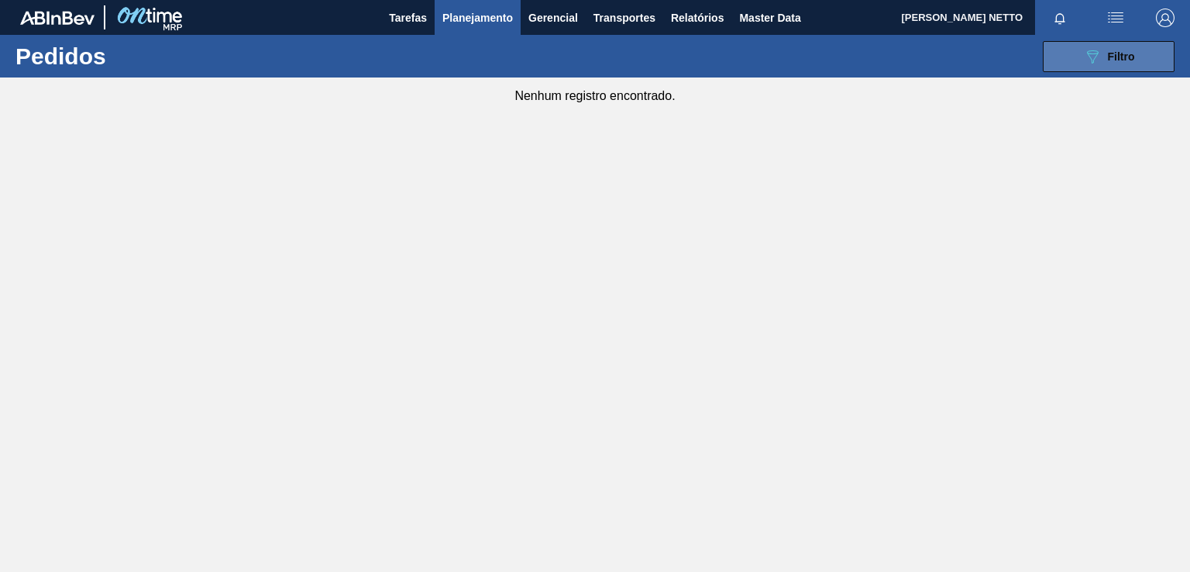
click at [1109, 58] on span "Filtro" at bounding box center [1120, 56] width 27 height 12
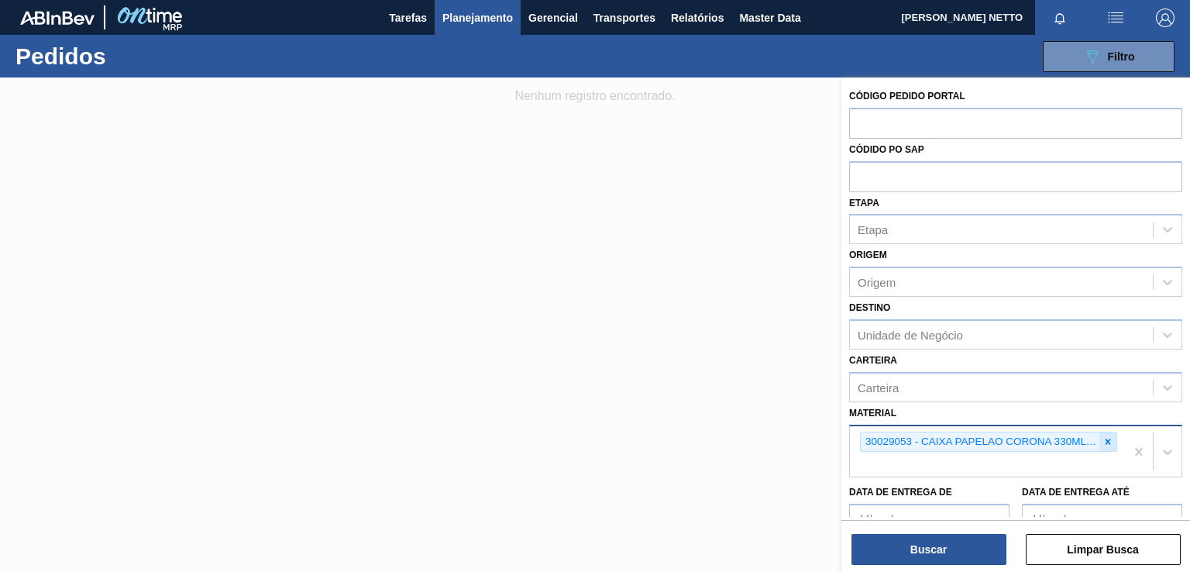
click at [1108, 438] on icon at bounding box center [1107, 441] width 11 height 11
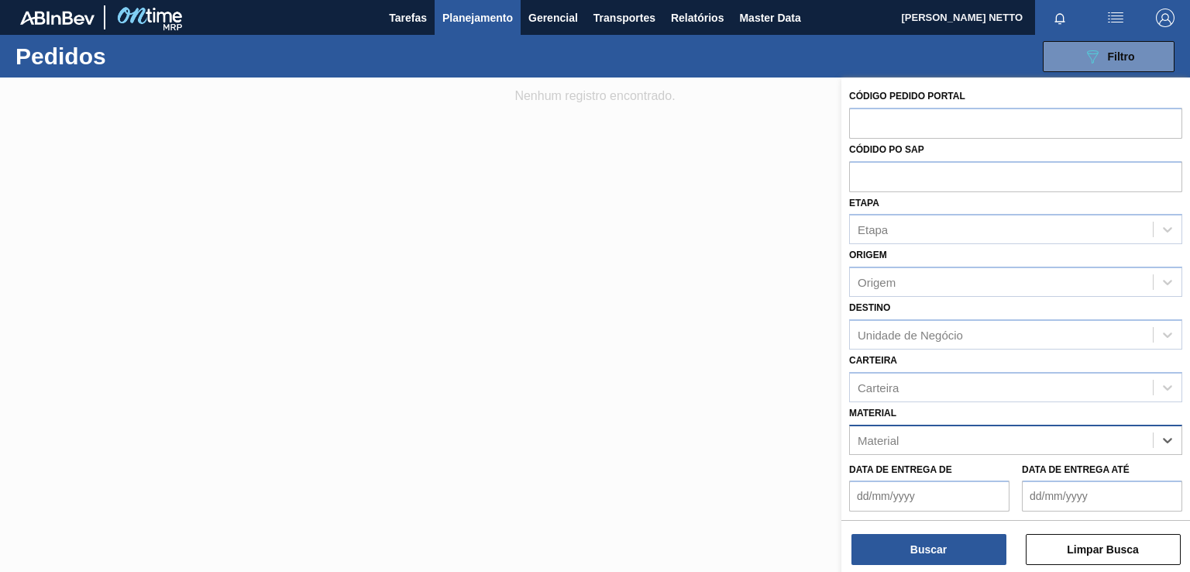
paste input "30029056"
type input "30029056"
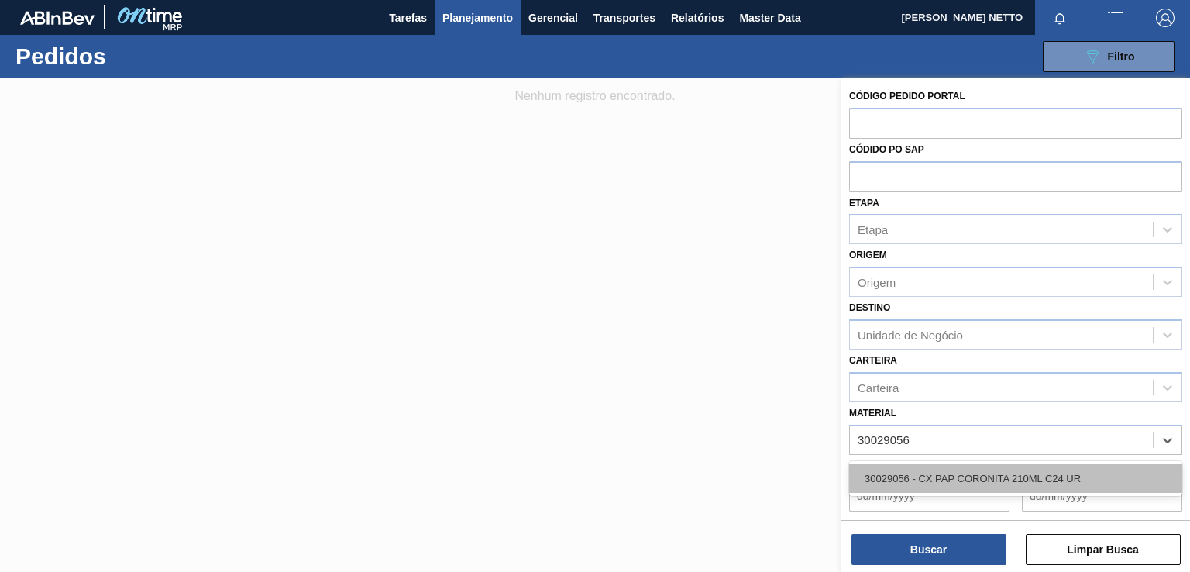
click at [952, 479] on div "30029056 - CX PAP CORONITA 210ML C24 UR" at bounding box center [1015, 478] width 333 height 29
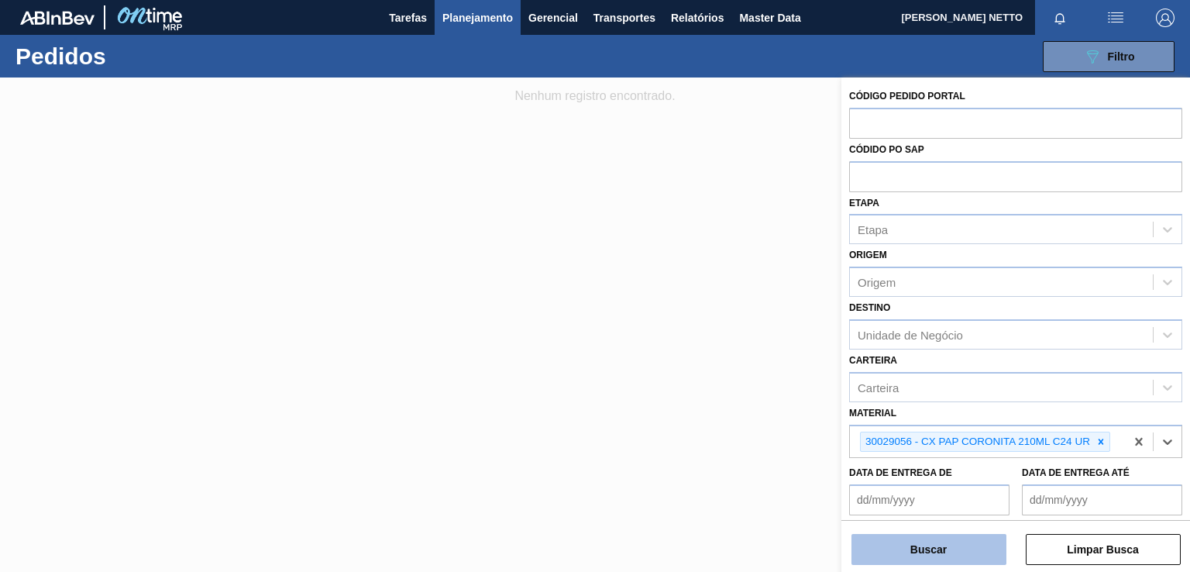
click at [936, 548] on button "Buscar" at bounding box center [928, 549] width 155 height 31
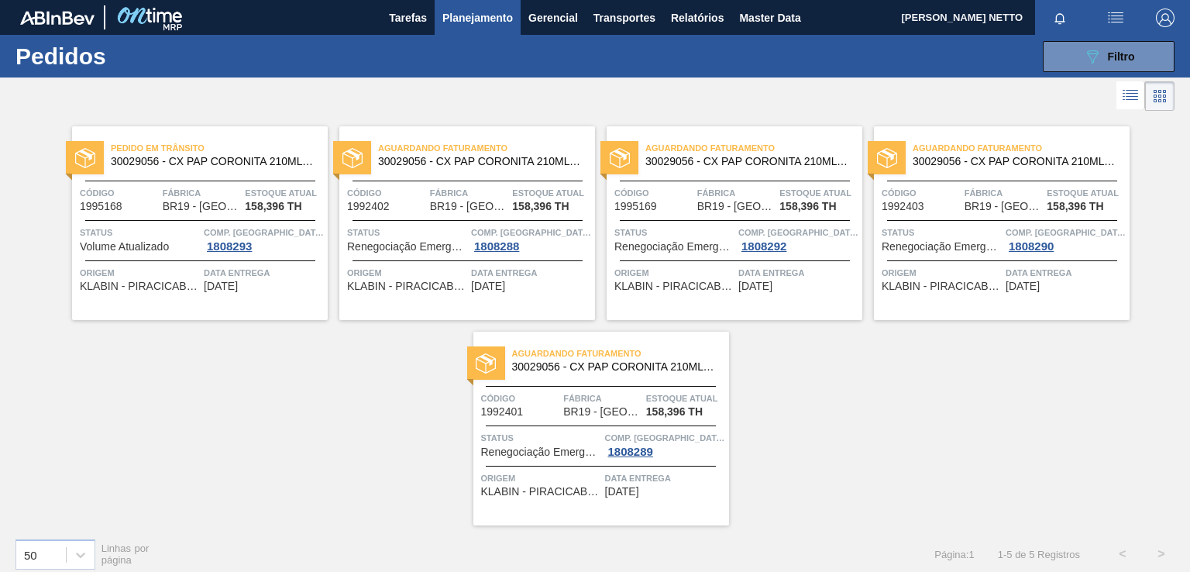
click at [289, 305] on div "Pedido em Trânsito 30029056 - CX PAP CORONITA 210ML C24 UR Código 1995168 Fábri…" at bounding box center [200, 223] width 256 height 194
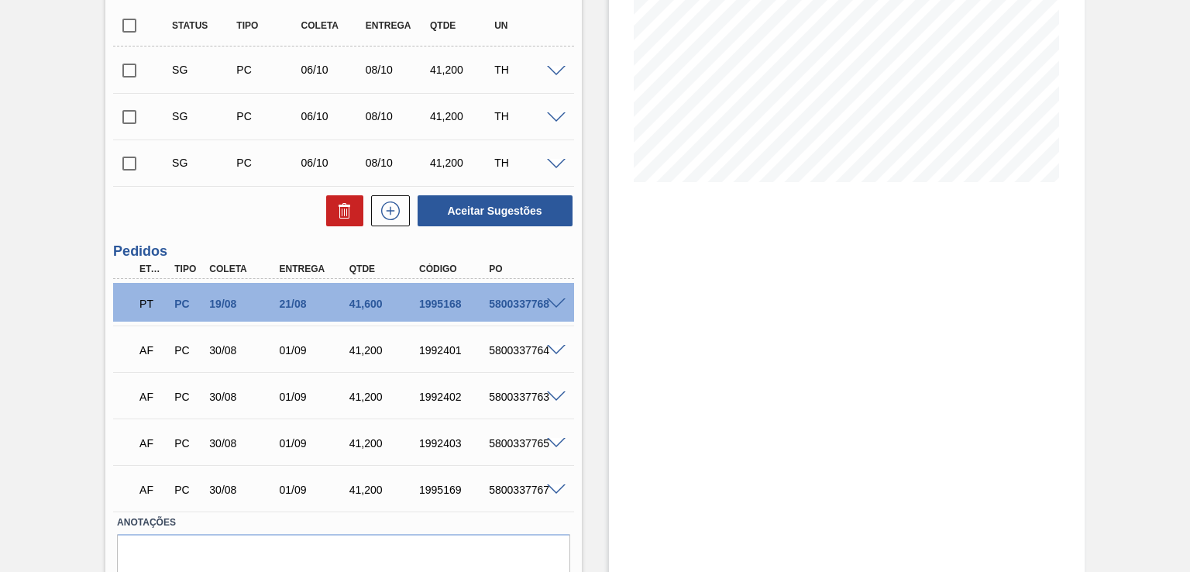
scroll to position [310, 0]
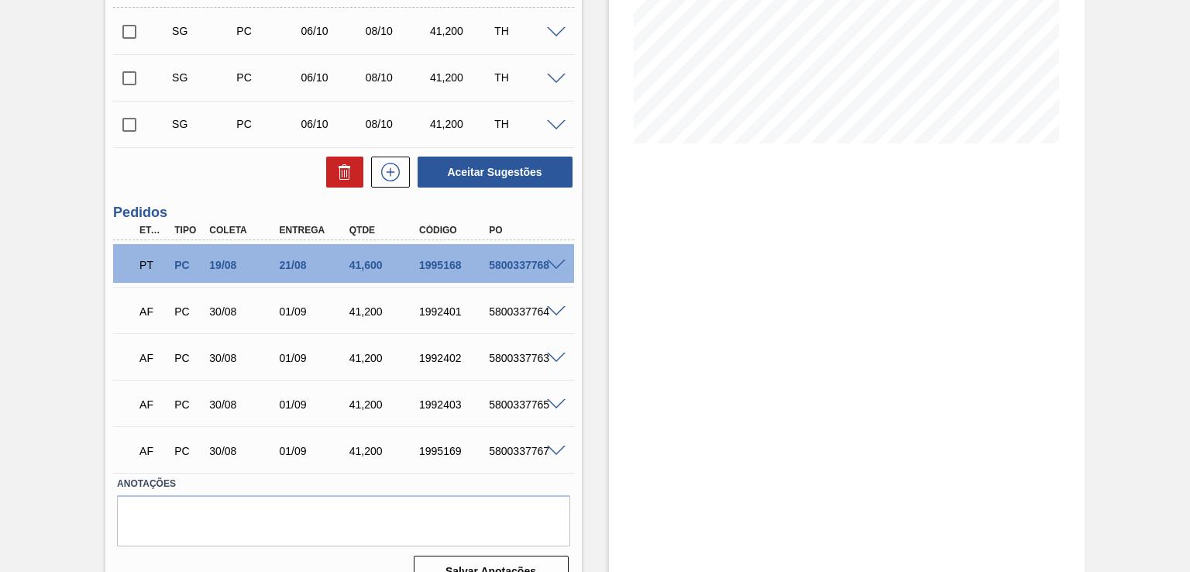
click at [550, 264] on span at bounding box center [556, 265] width 19 height 12
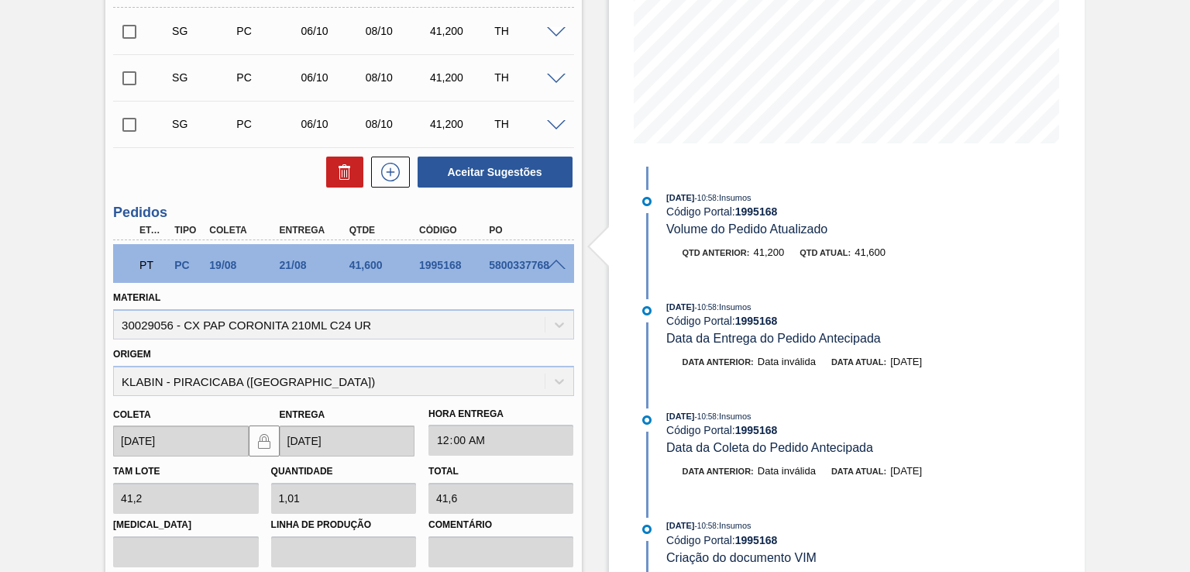
click at [551, 265] on span at bounding box center [556, 265] width 19 height 12
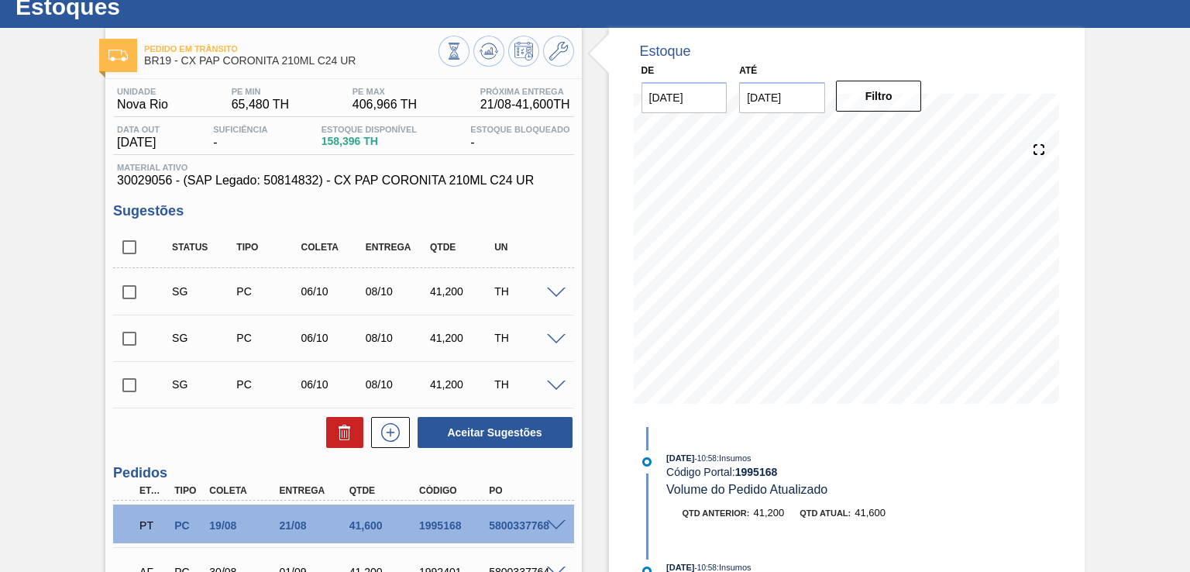
scroll to position [0, 0]
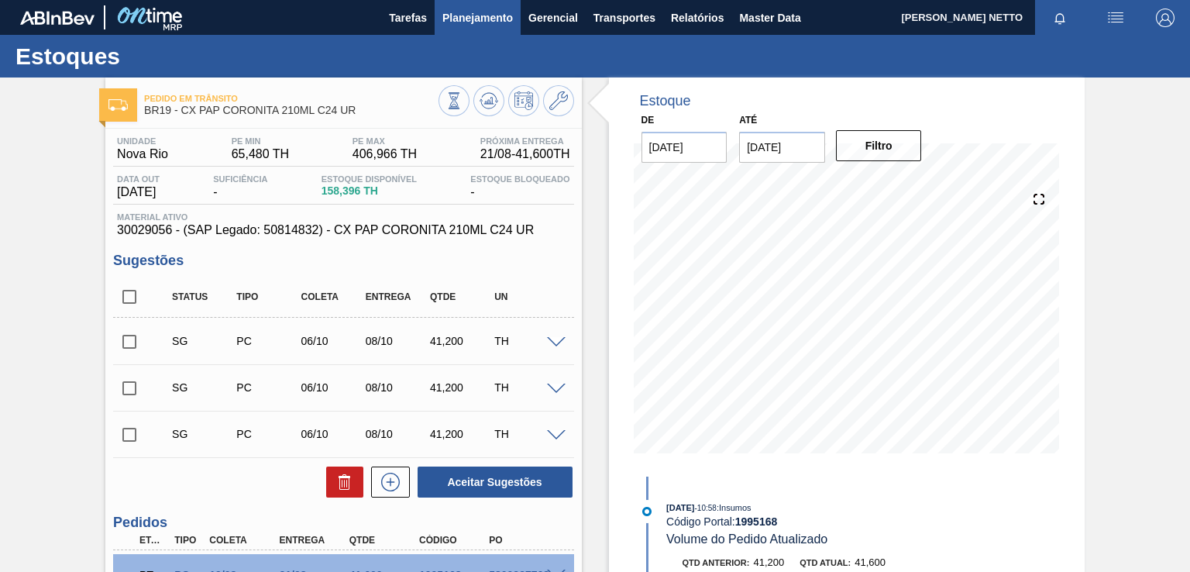
click at [491, 16] on span "Planejamento" at bounding box center [477, 18] width 70 height 19
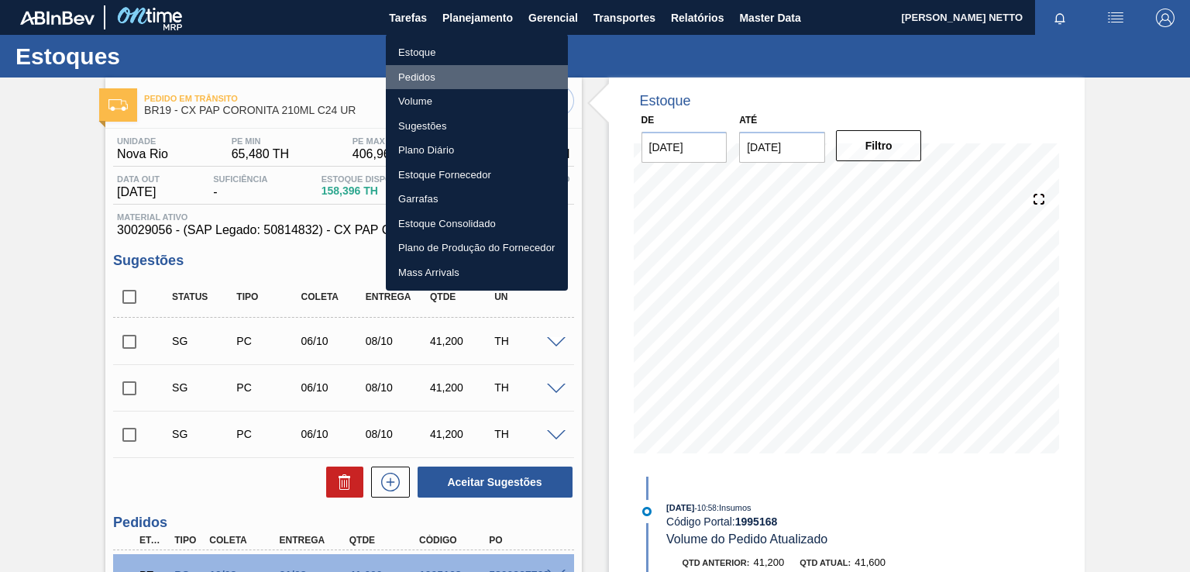
drag, startPoint x: 431, startPoint y: 71, endPoint x: 359, endPoint y: 0, distance: 100.8
click at [430, 71] on li "Pedidos" at bounding box center [477, 77] width 182 height 25
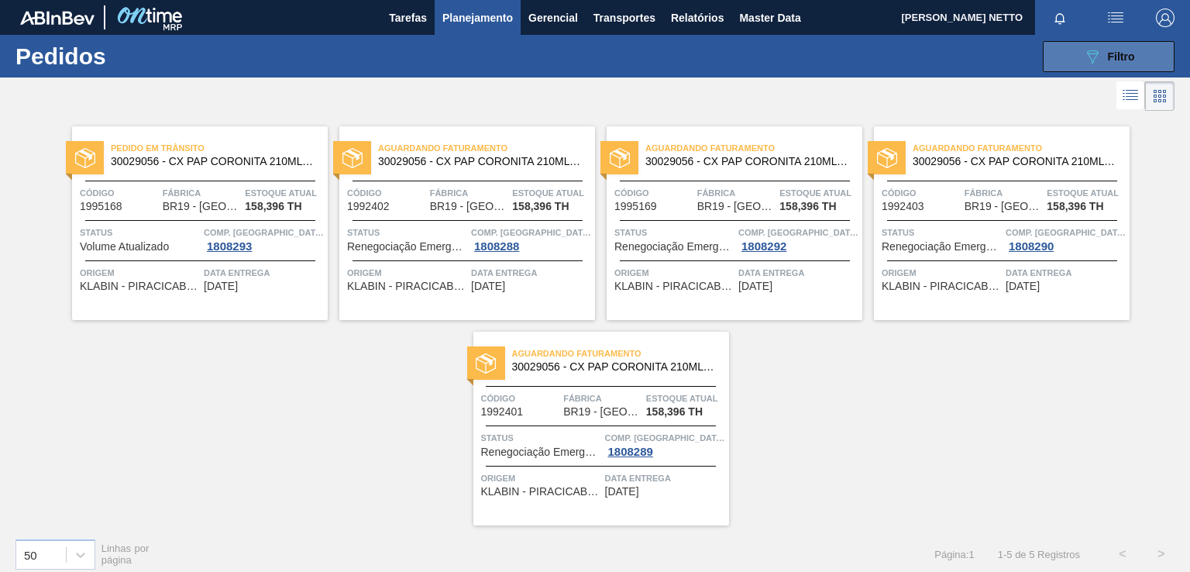
click at [1094, 59] on icon "089F7B8B-B2A5-4AFE-B5C0-19BA573D28AC" at bounding box center [1092, 56] width 19 height 19
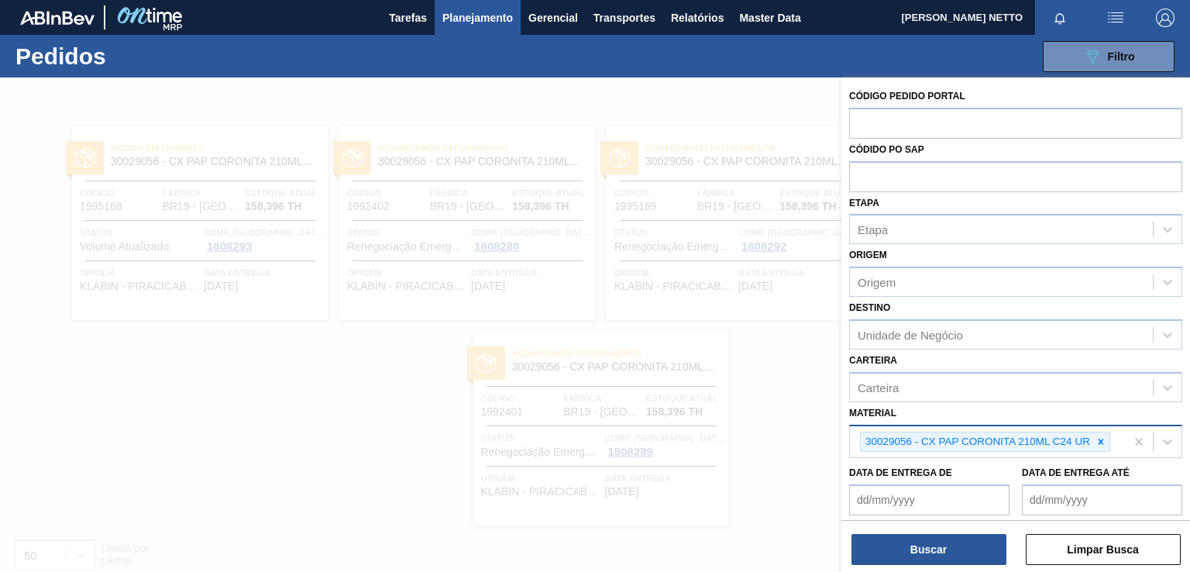
click at [1100, 444] on icon at bounding box center [1100, 441] width 11 height 11
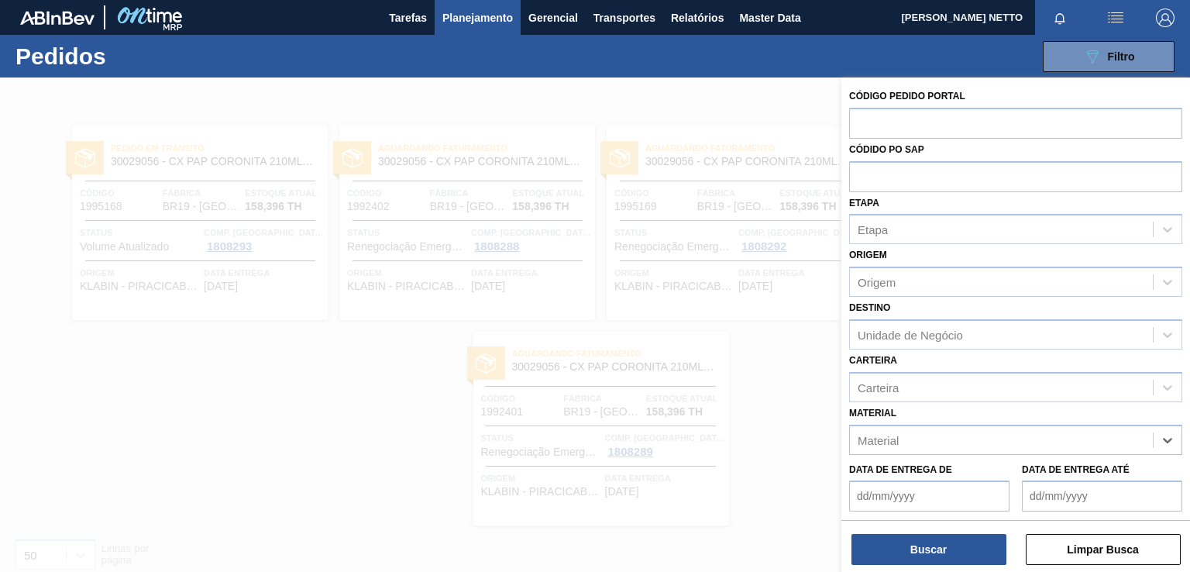
paste input "30029055"
type input "30029055"
click at [936, 475] on div "30029055 - CX CART CORONITA 210 C6 URUGUAI" at bounding box center [1015, 478] width 333 height 29
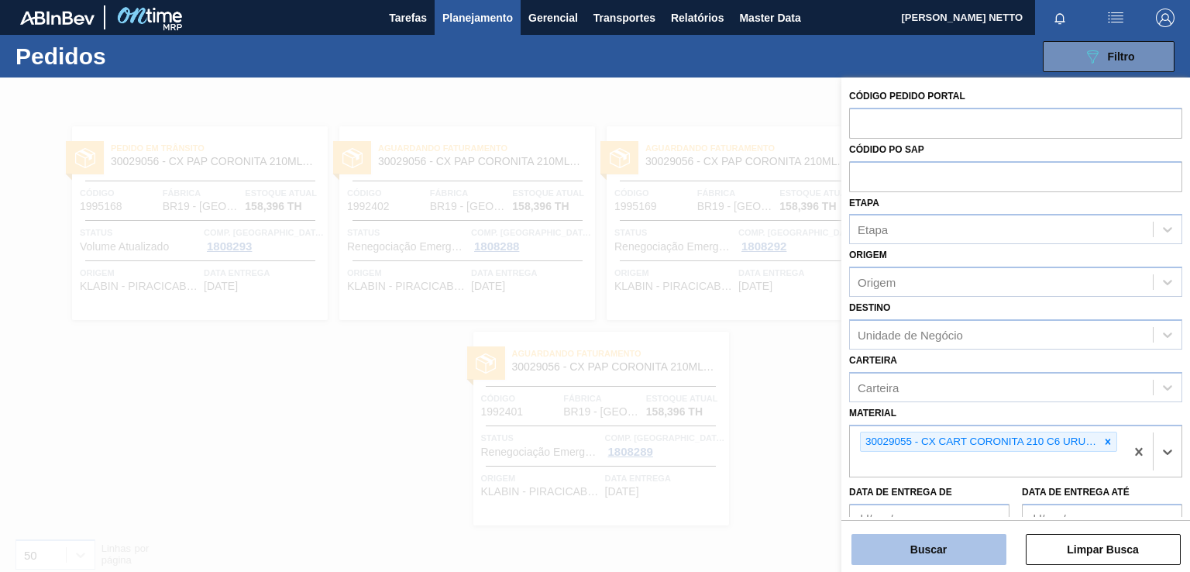
click at [941, 554] on button "Buscar" at bounding box center [928, 549] width 155 height 31
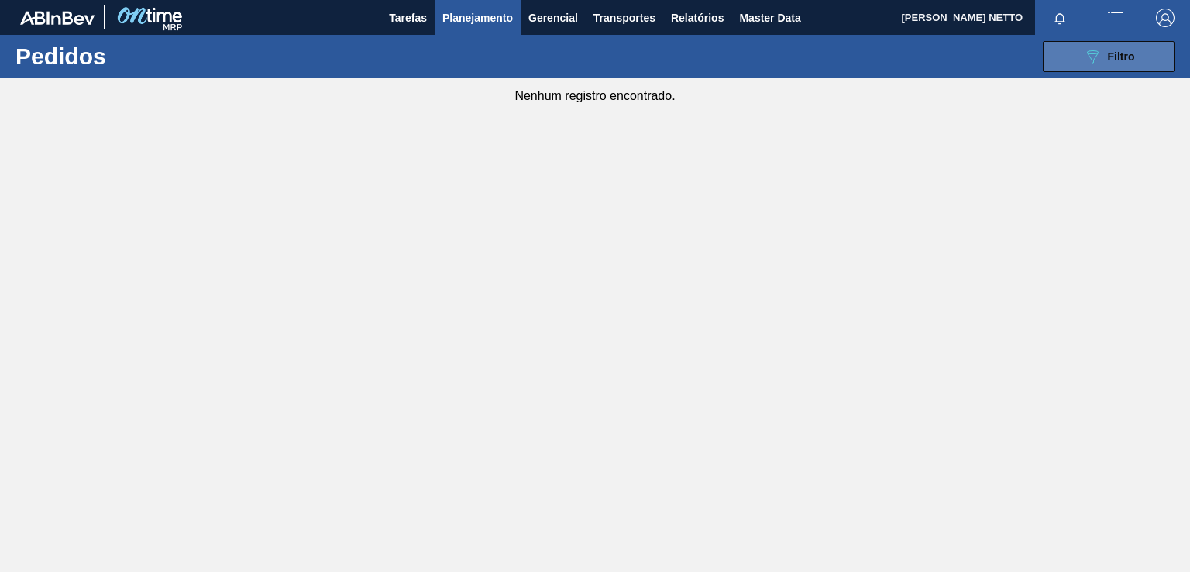
click at [1137, 56] on button "089F7B8B-B2A5-4AFE-B5C0-19BA573D28AC Filtro" at bounding box center [1108, 56] width 132 height 31
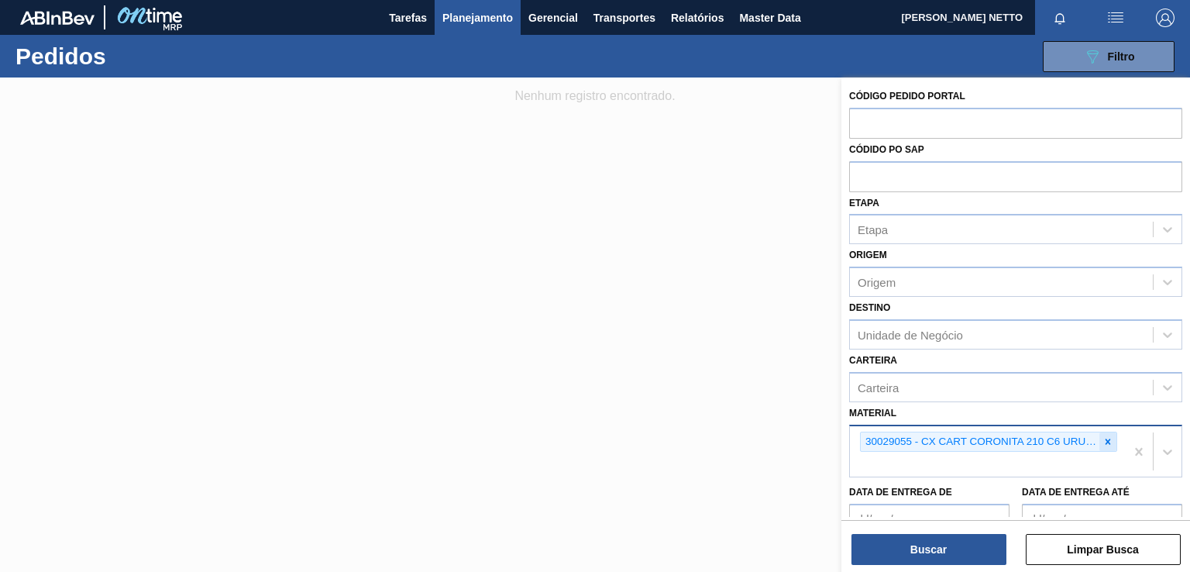
click at [1105, 440] on icon at bounding box center [1107, 440] width 5 height 5
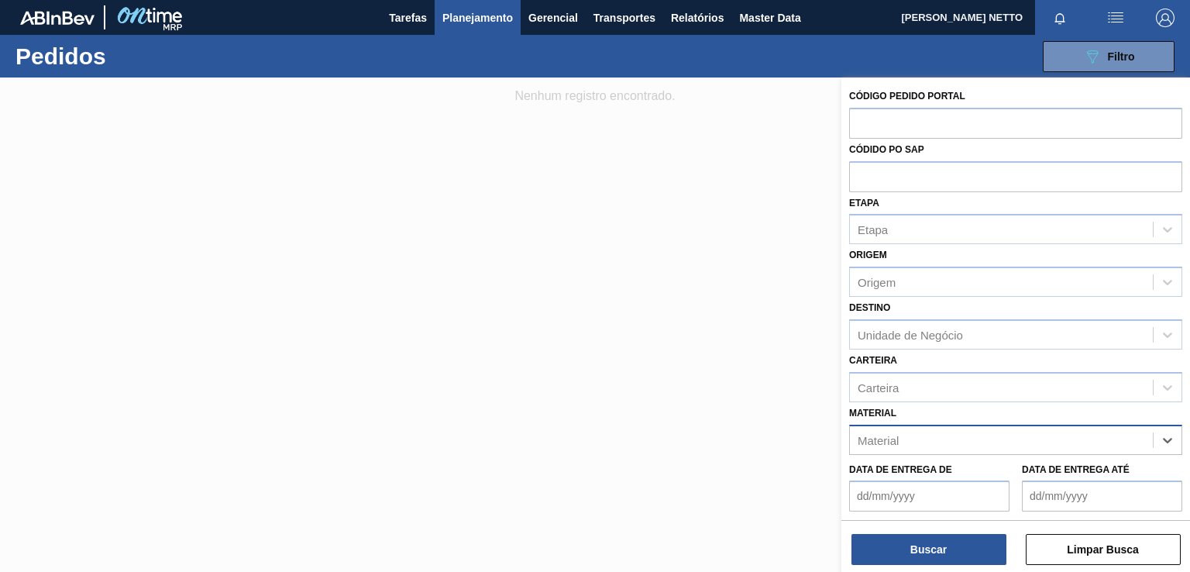
paste input "30029055"
type input "30029055"
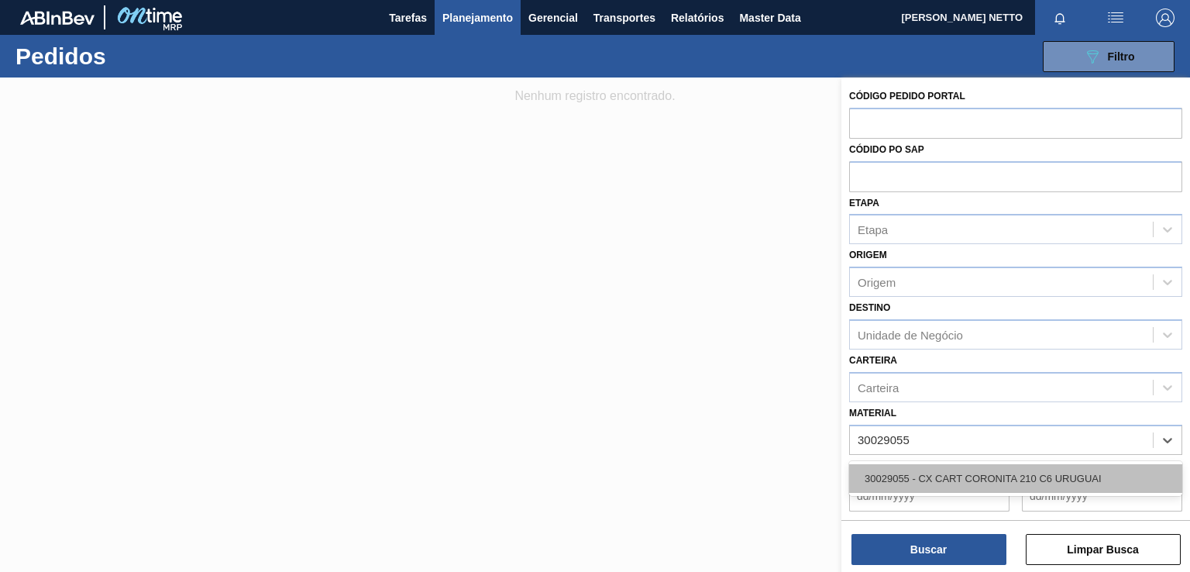
click at [977, 478] on div "30029055 - CX CART CORONITA 210 C6 URUGUAI" at bounding box center [1015, 478] width 333 height 29
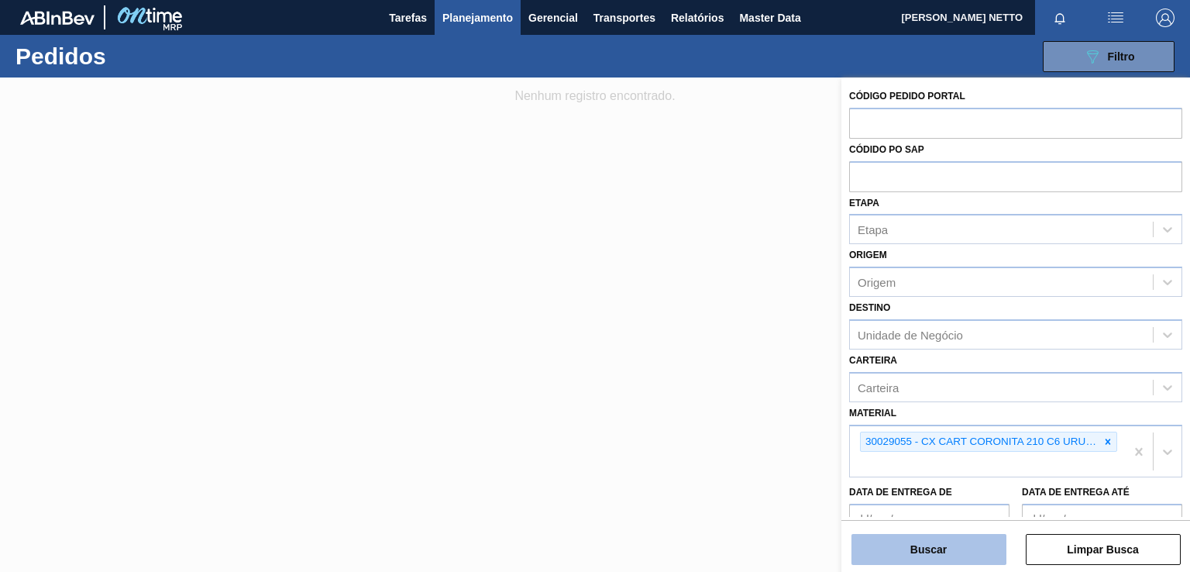
click at [951, 551] on button "Buscar" at bounding box center [928, 549] width 155 height 31
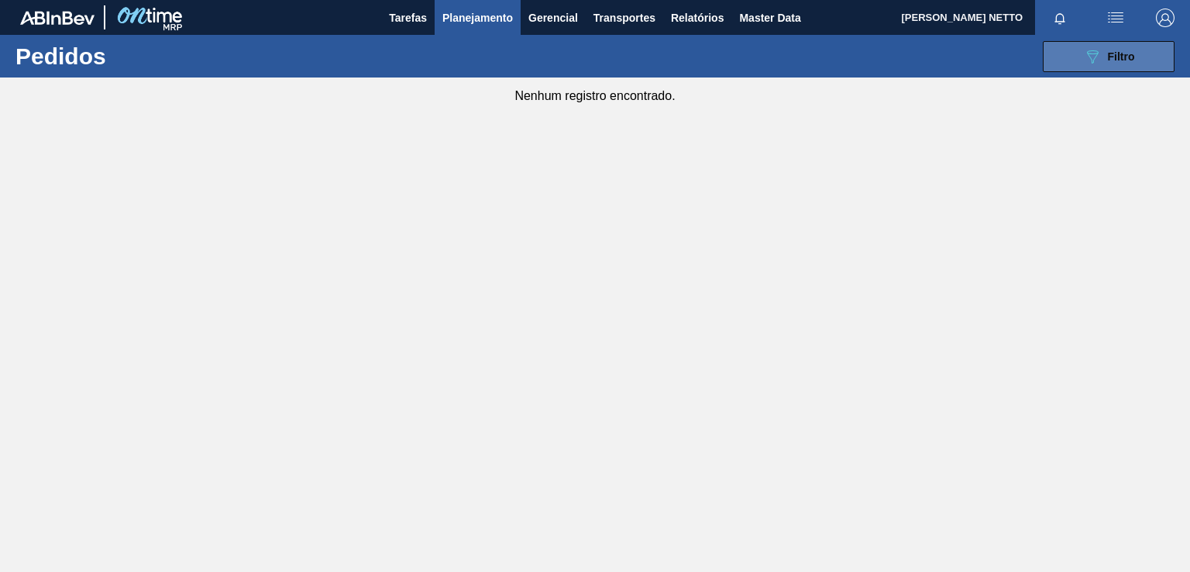
click at [1103, 59] on div "089F7B8B-B2A5-4AFE-B5C0-19BA573D28AC Filtro" at bounding box center [1109, 56] width 52 height 19
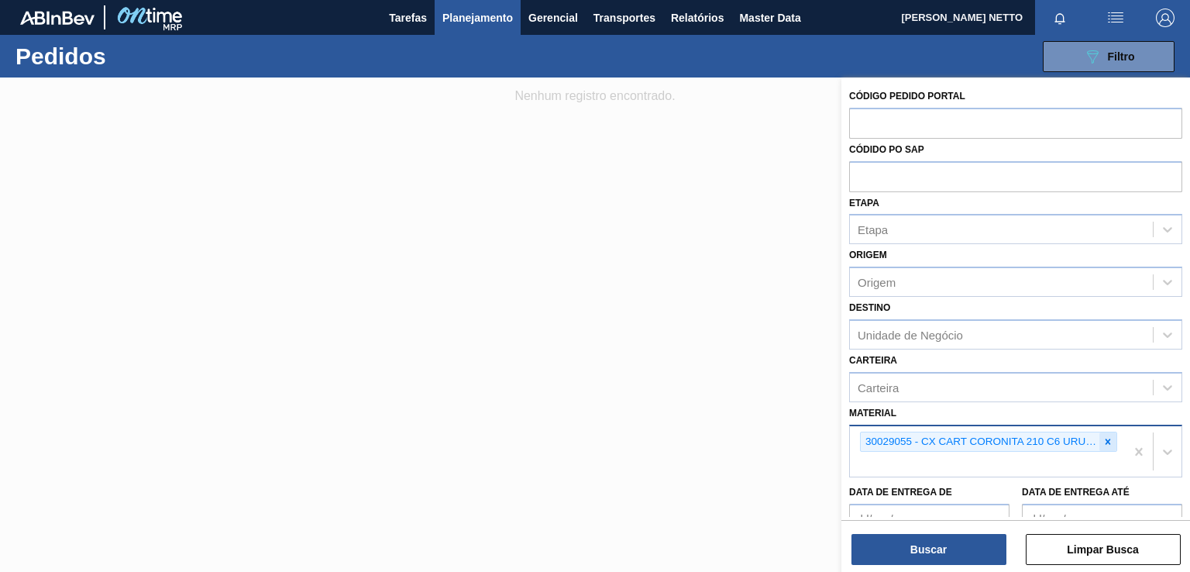
click at [1107, 440] on icon at bounding box center [1107, 441] width 11 height 11
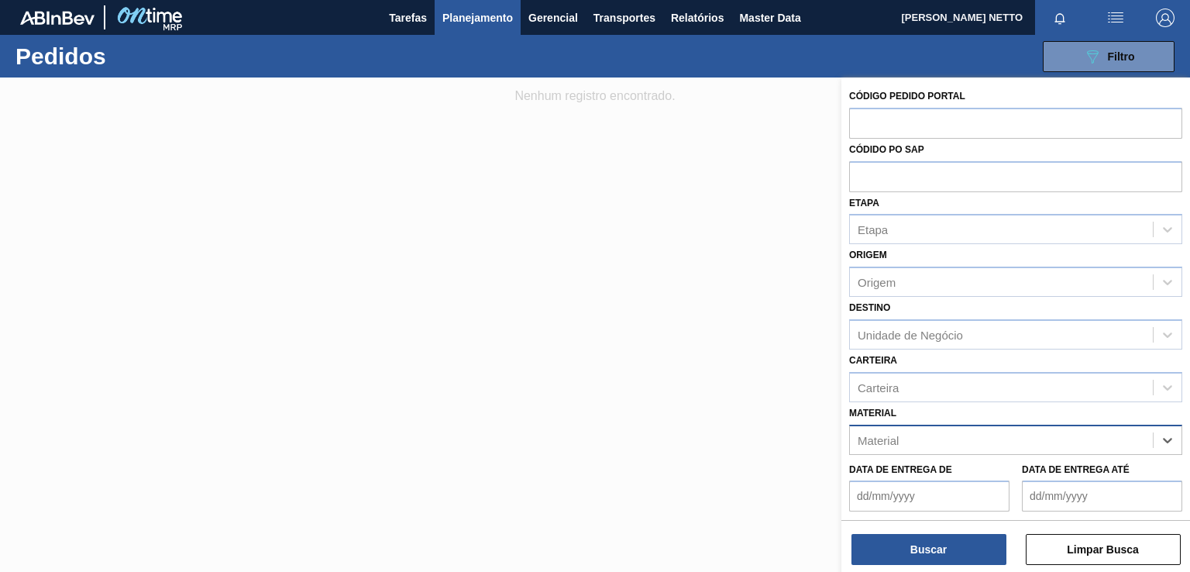
paste input "30029056"
type input "30029056"
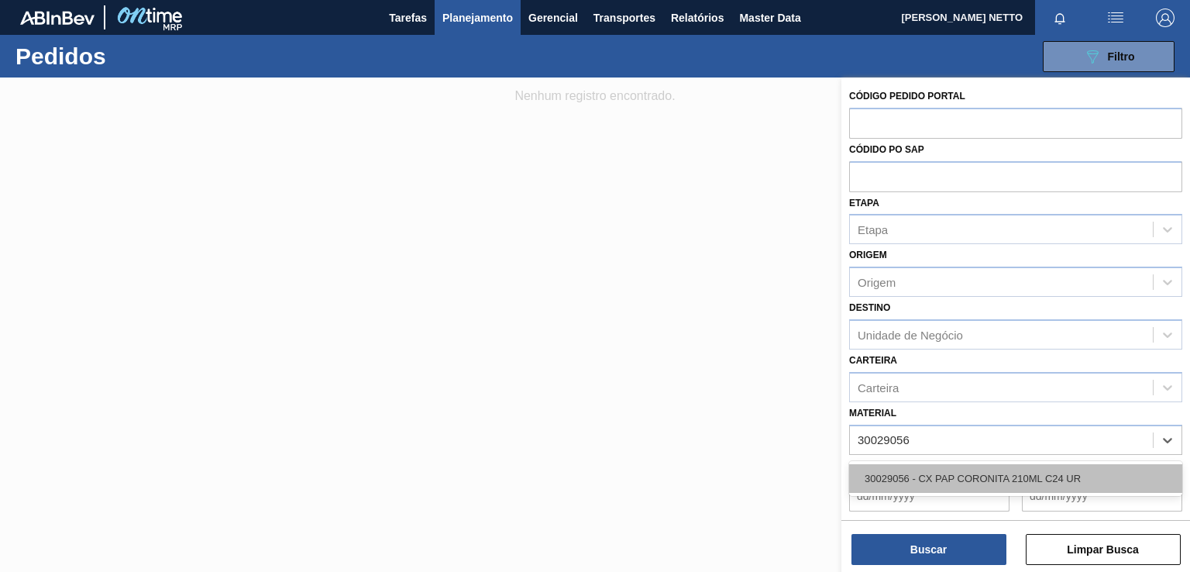
click at [1002, 476] on div "30029056 - CX PAP CORONITA 210ML C24 UR" at bounding box center [1015, 478] width 333 height 29
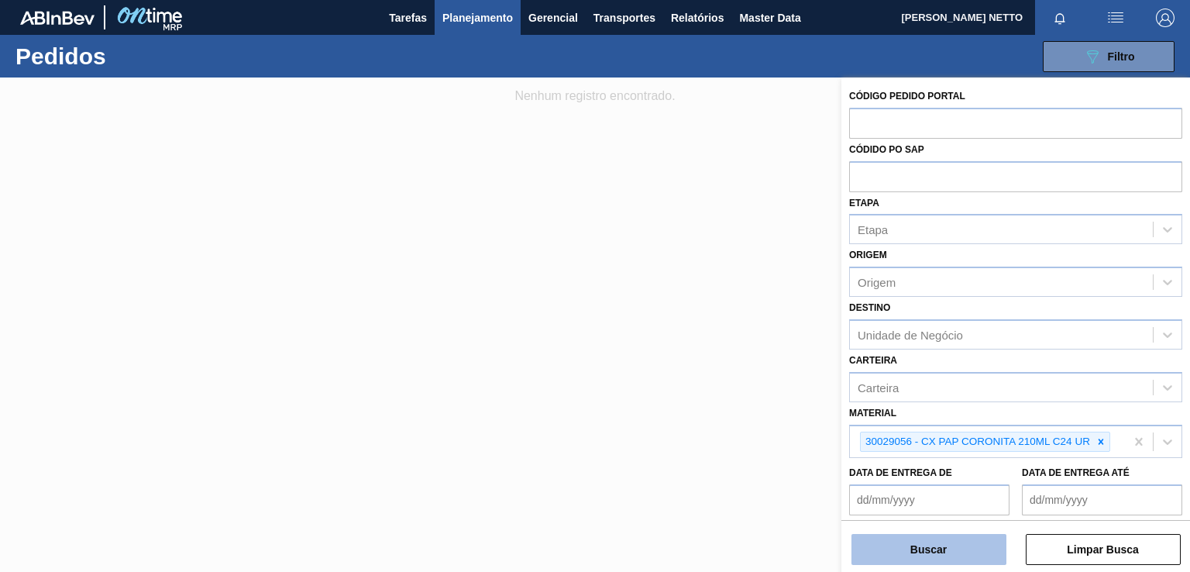
click at [954, 548] on button "Buscar" at bounding box center [928, 549] width 155 height 31
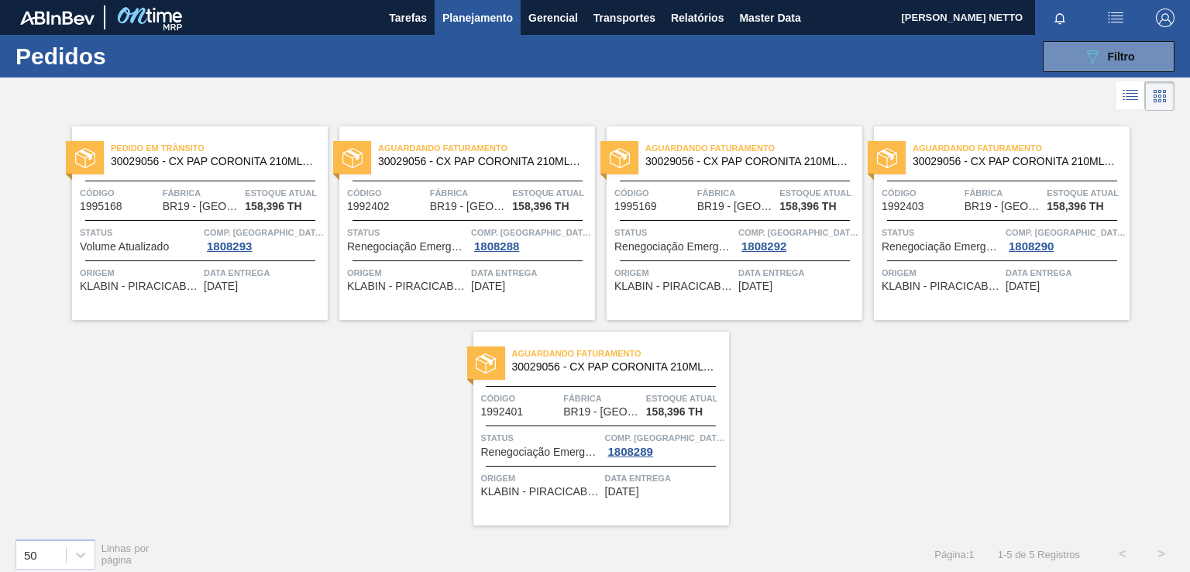
click at [294, 307] on div "Pedido em Trânsito 30029056 - CX PAP CORONITA 210ML C24 UR Código 1995168 Fábri…" at bounding box center [200, 223] width 256 height 194
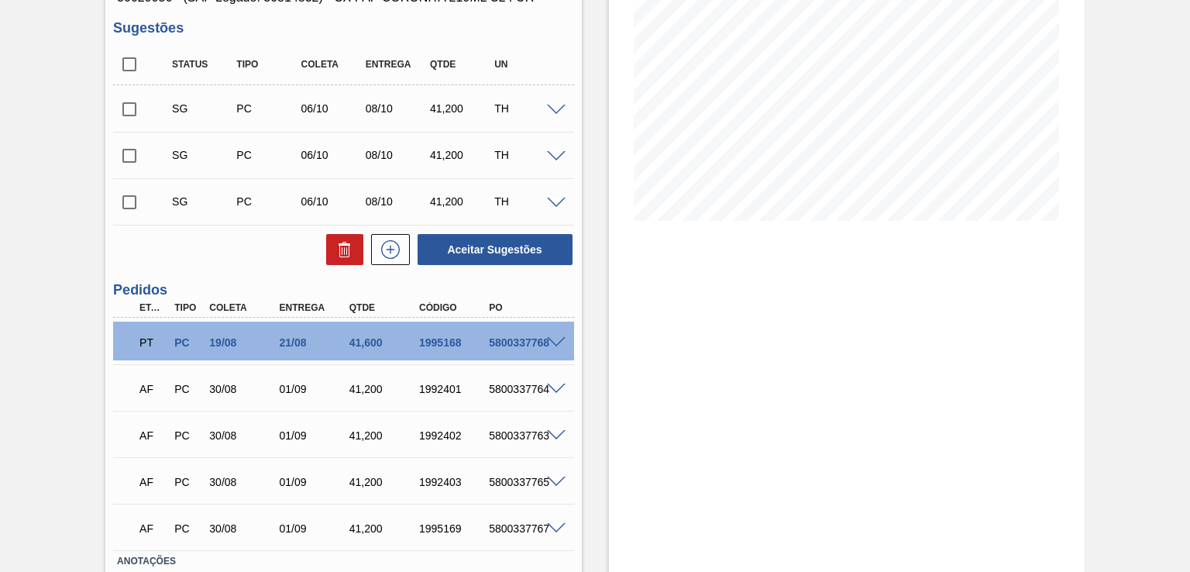
scroll to position [310, 0]
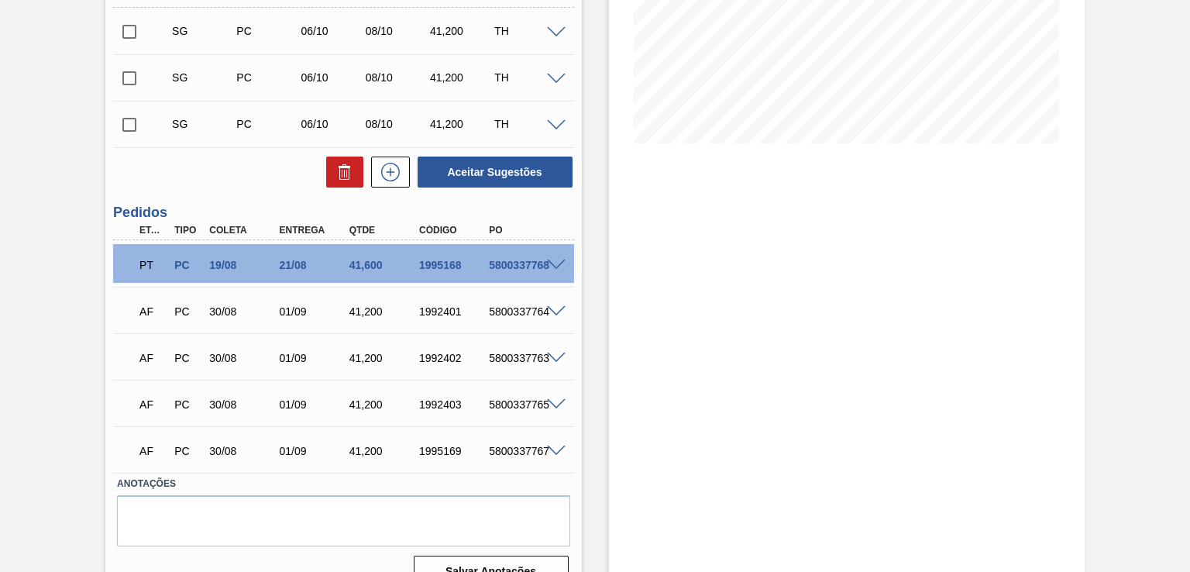
click at [558, 259] on span at bounding box center [556, 265] width 19 height 12
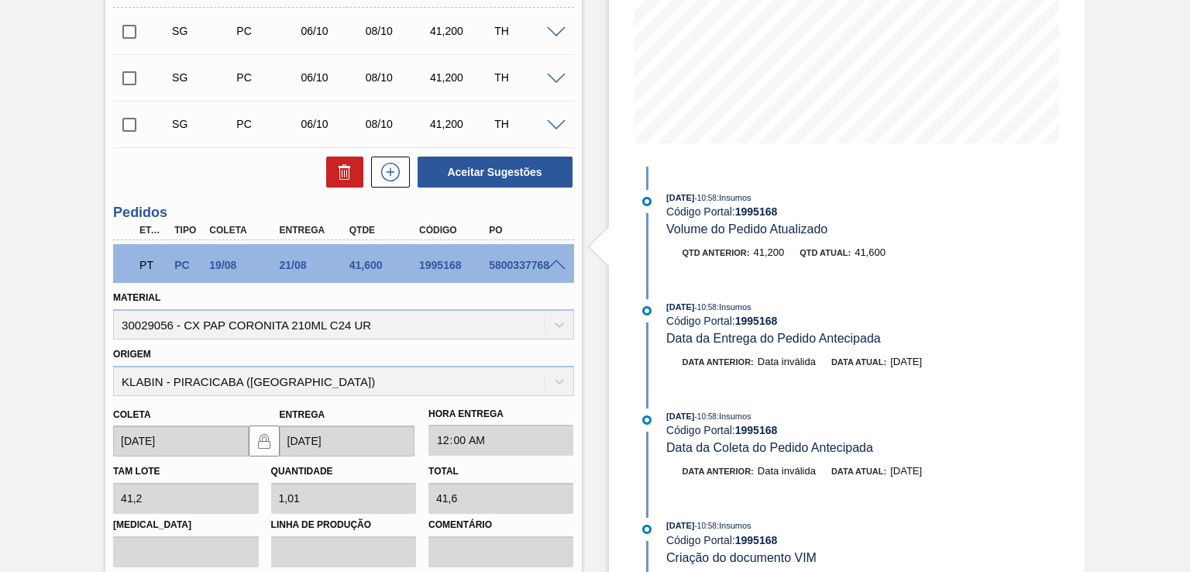
click at [554, 264] on span at bounding box center [556, 265] width 19 height 12
